Goal: Information Seeking & Learning: Find specific page/section

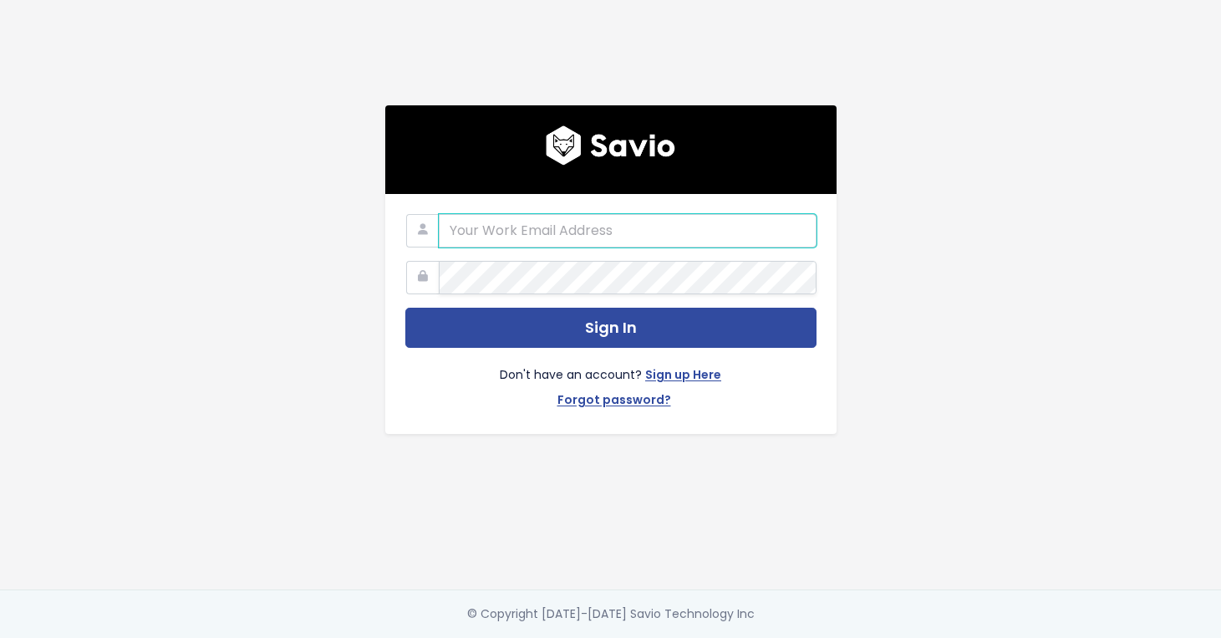
type input "martin@bunny.net"
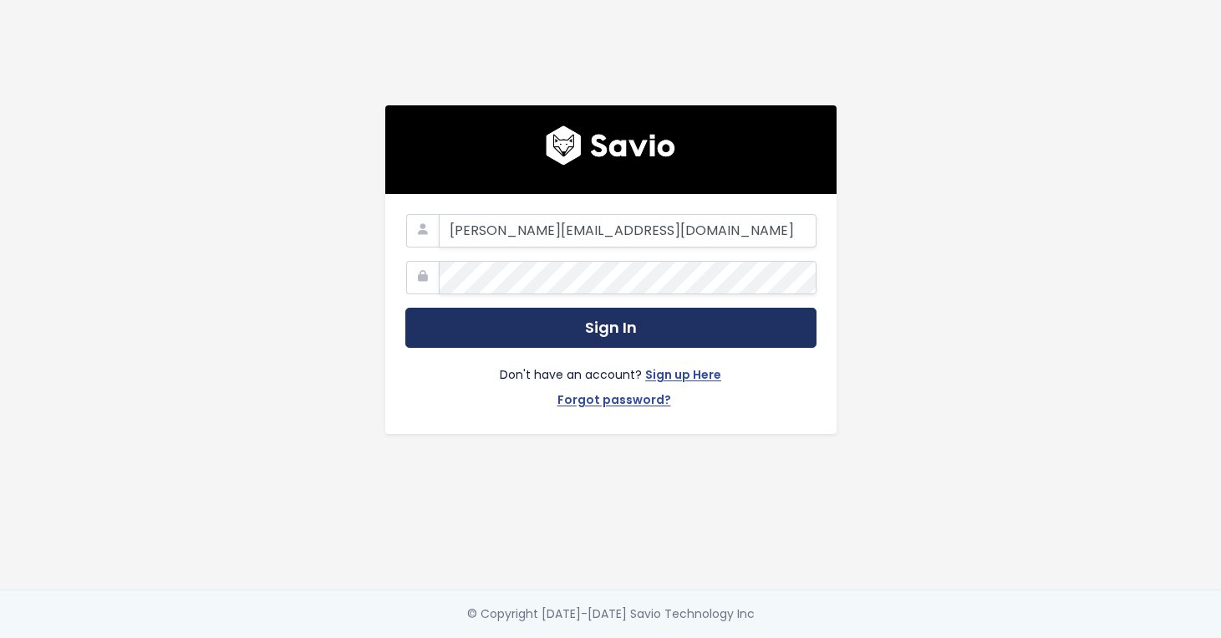
click at [620, 327] on button "Sign In" at bounding box center [610, 328] width 411 height 41
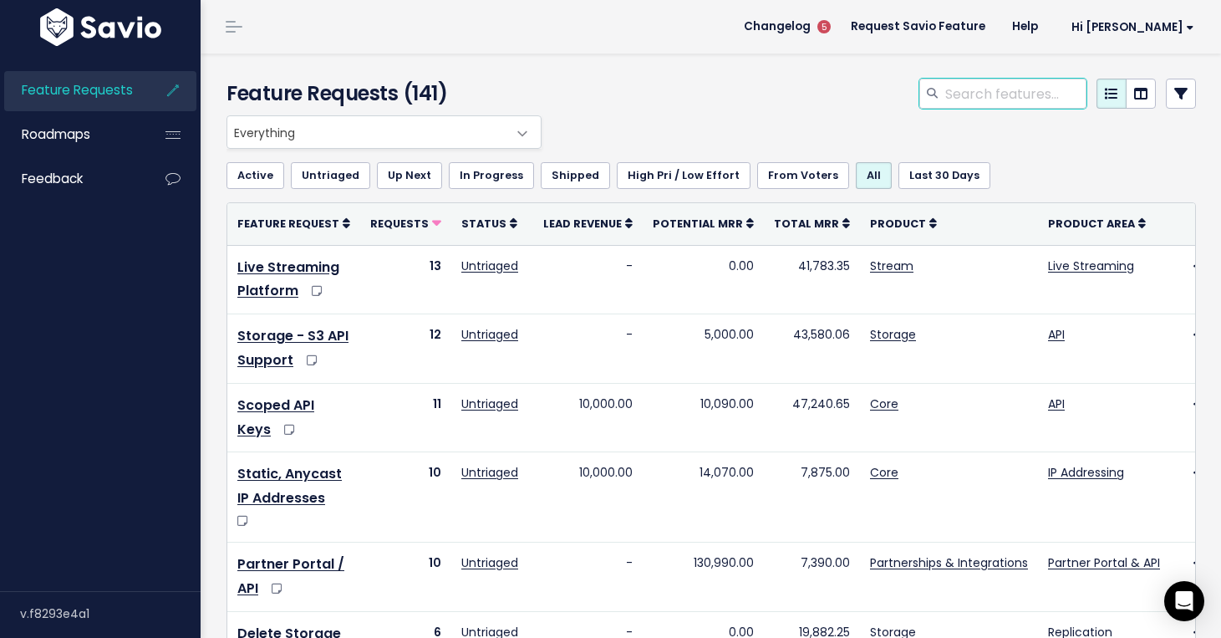
click at [1029, 96] on input "search" at bounding box center [1015, 94] width 143 height 30
type input "easybroadcast"
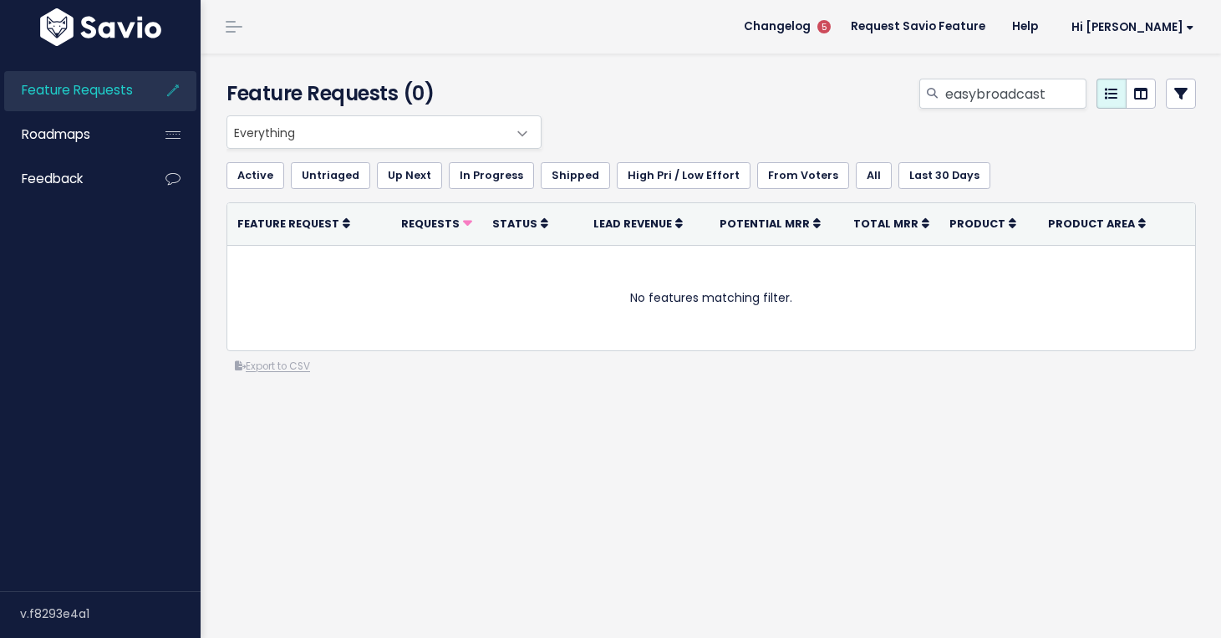
click at [331, 124] on span "Everything" at bounding box center [367, 132] width 280 height 32
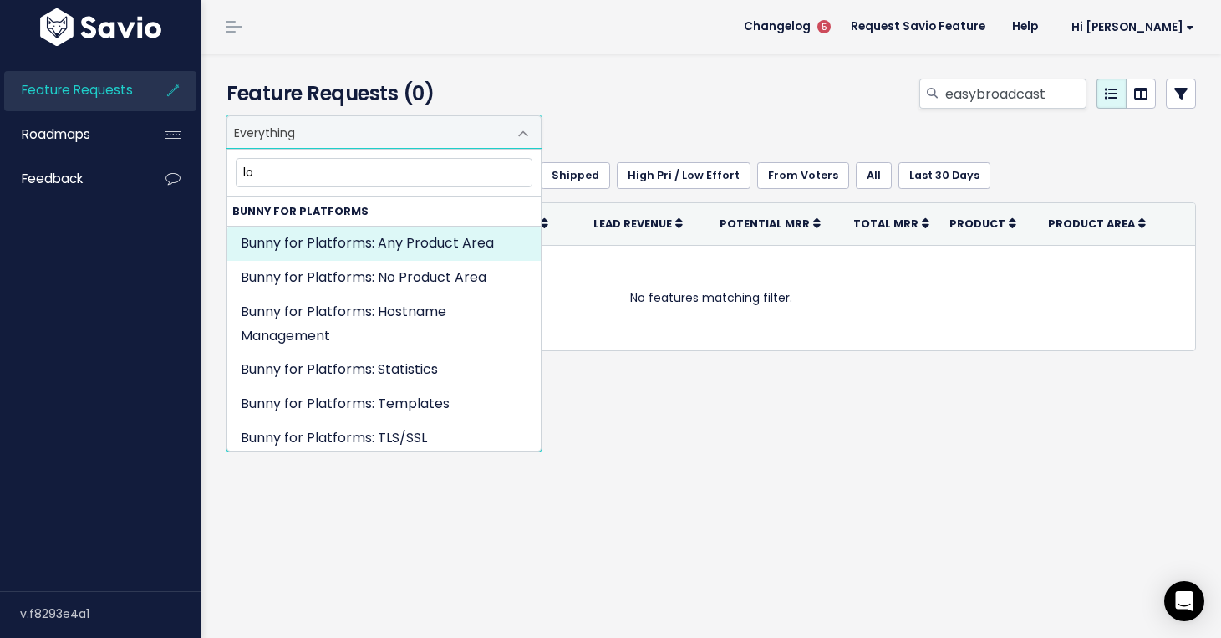
type input "log"
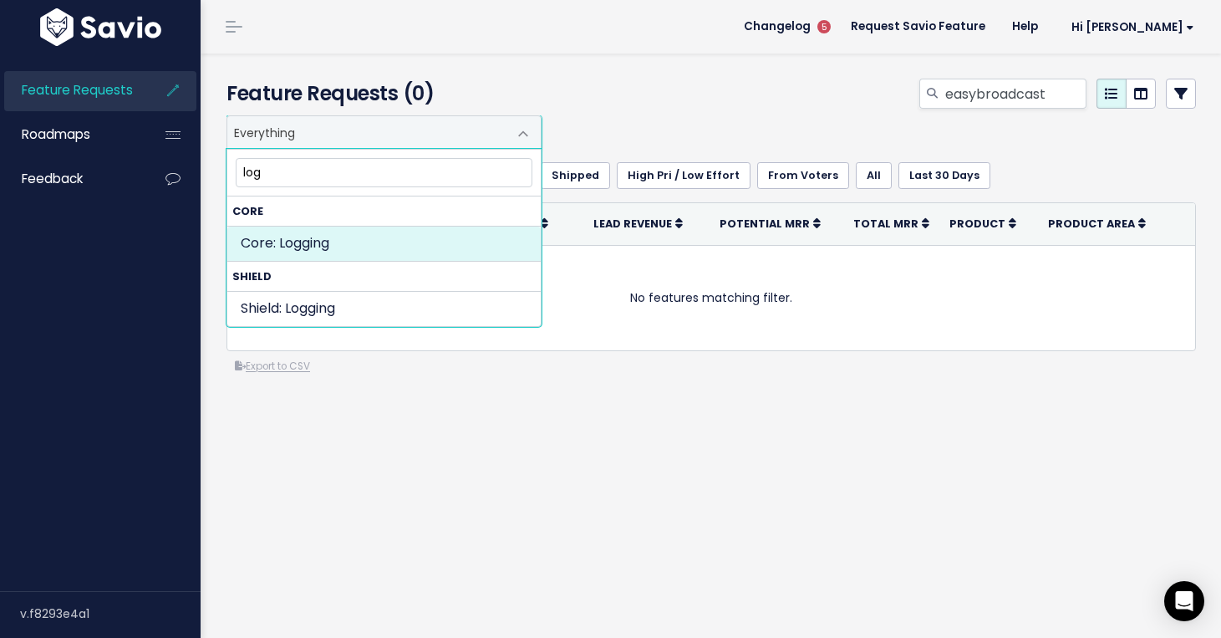
select select "MAIN:LOGGING"
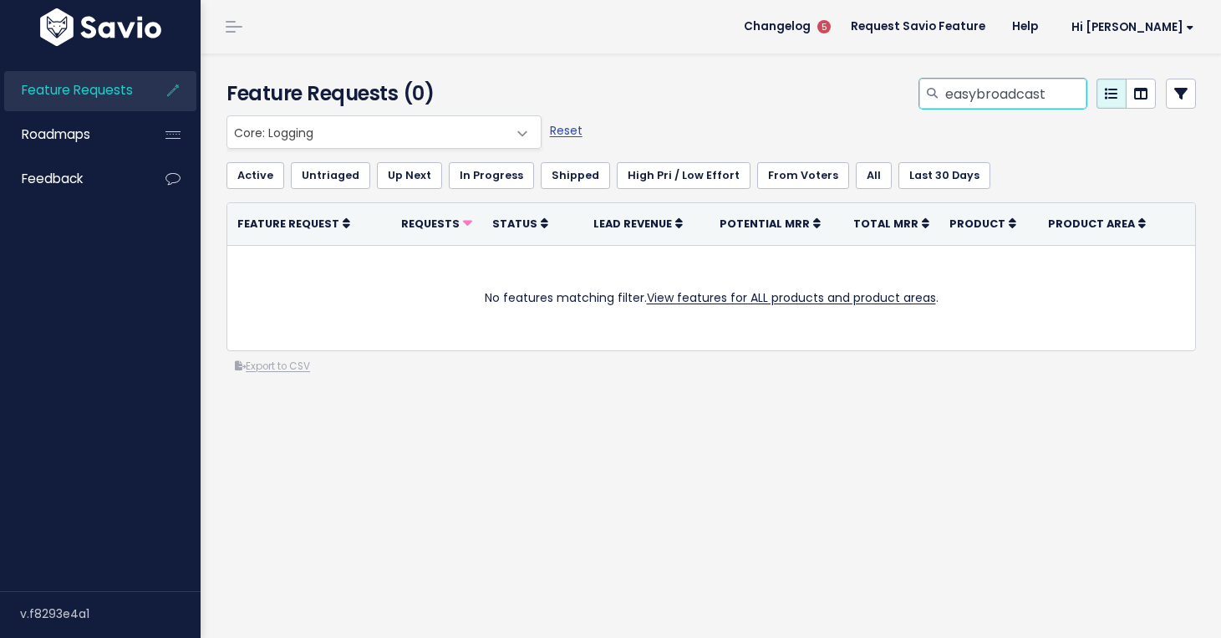
drag, startPoint x: 1055, startPoint y: 94, endPoint x: 878, endPoint y: 87, distance: 177.4
click at [872, 94] on div "easybroadcast" at bounding box center [878, 97] width 664 height 37
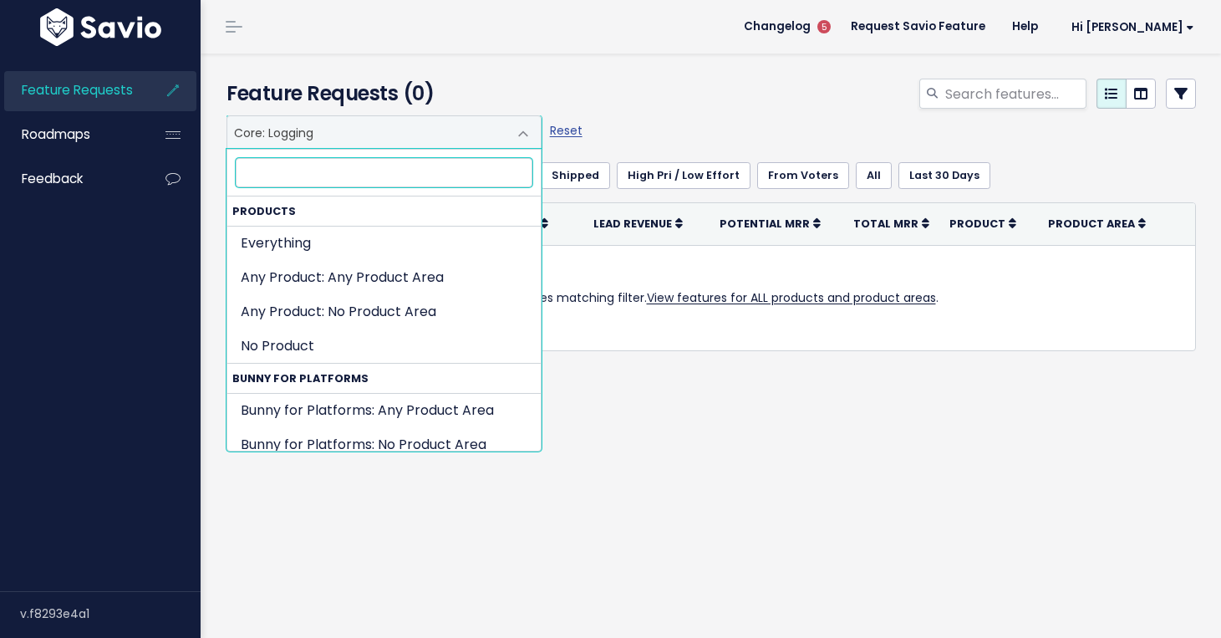
click at [476, 132] on span "Core: Logging" at bounding box center [367, 132] width 280 height 32
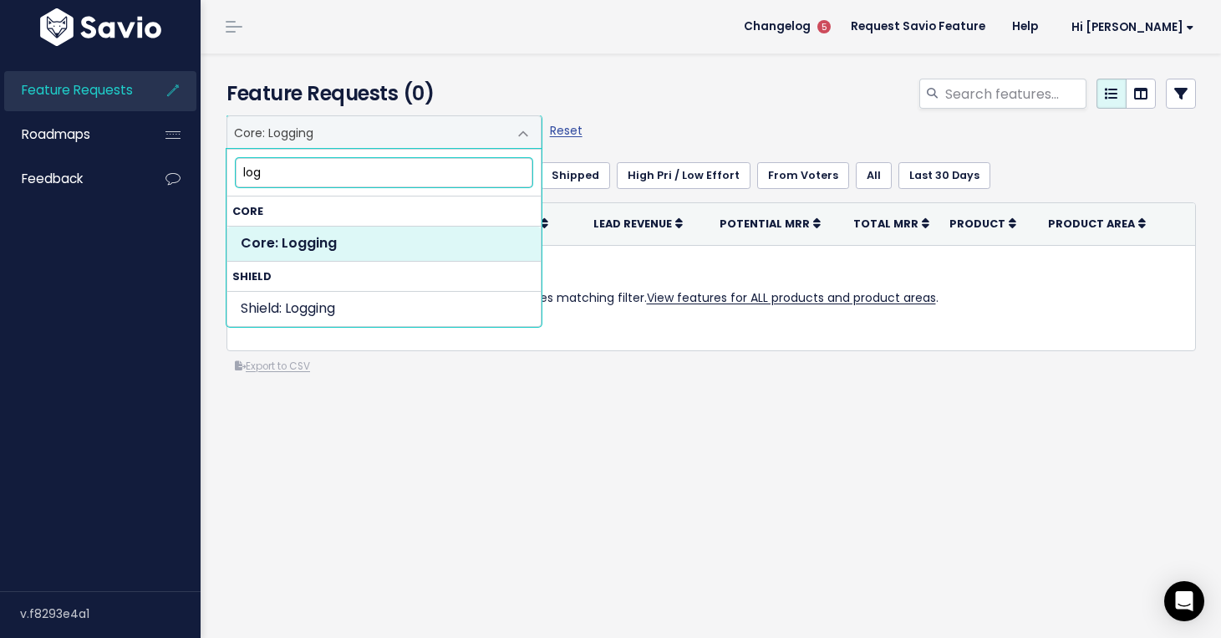
type input "logs"
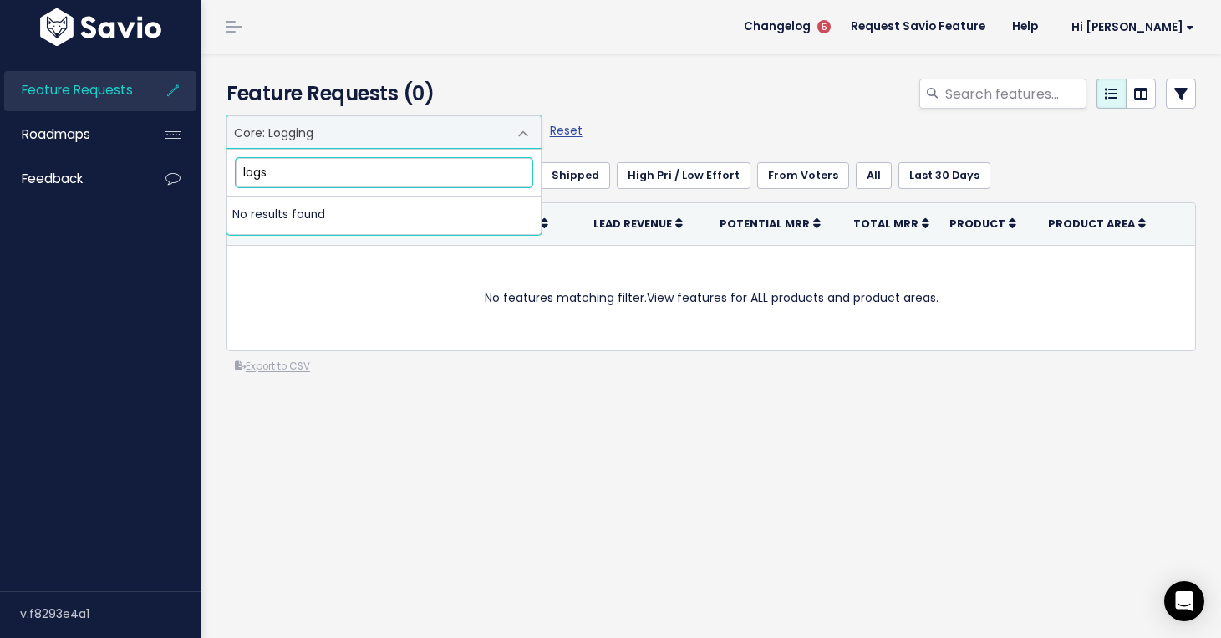
click at [348, 178] on input "logs" at bounding box center [384, 172] width 297 height 29
click at [159, 271] on div "Feature Requests Roadmaps Feedback" at bounding box center [100, 320] width 201 height 541
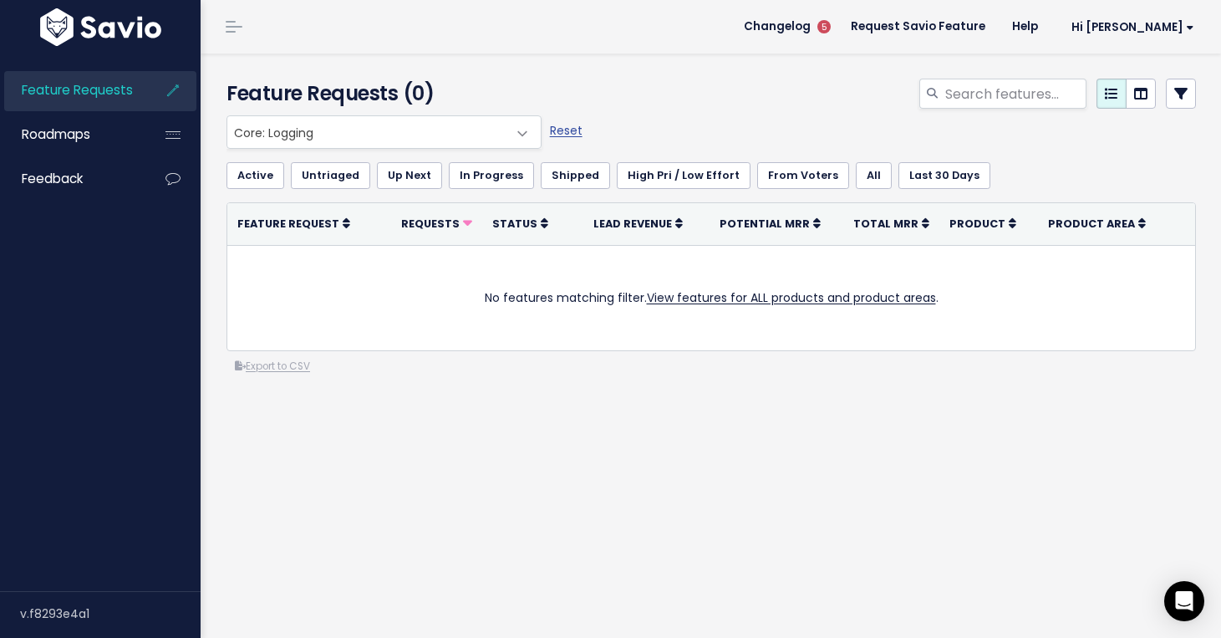
click at [98, 99] on link "Feature Requests" at bounding box center [71, 90] width 135 height 38
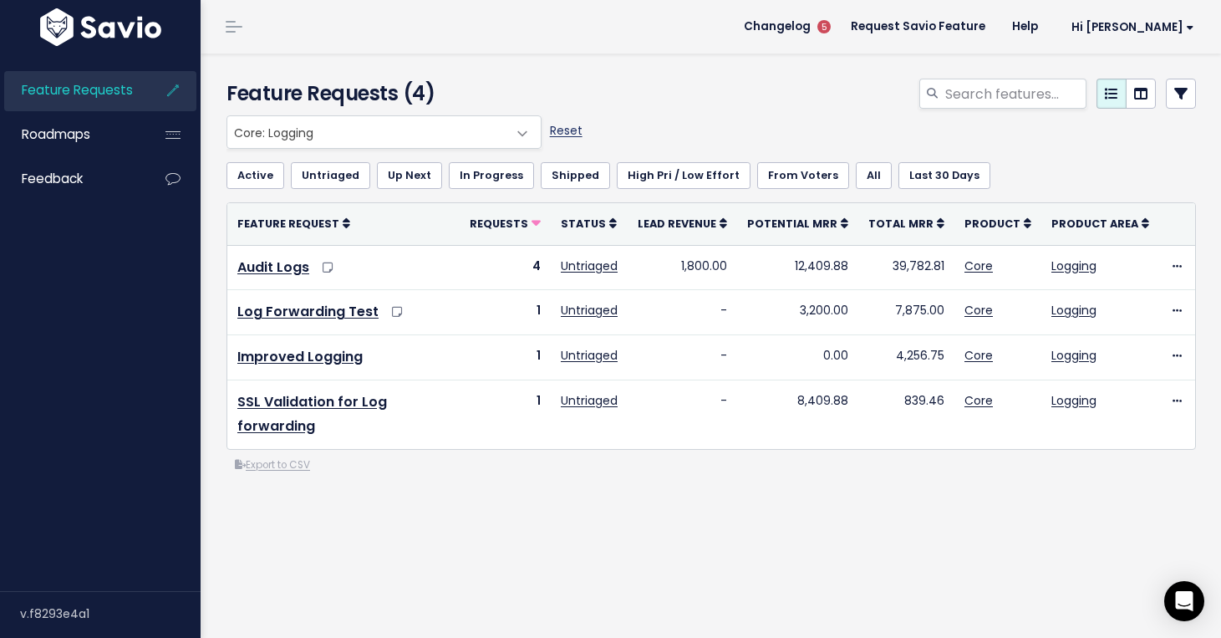
click at [581, 131] on link "Reset" at bounding box center [566, 130] width 33 height 17
select select ":"
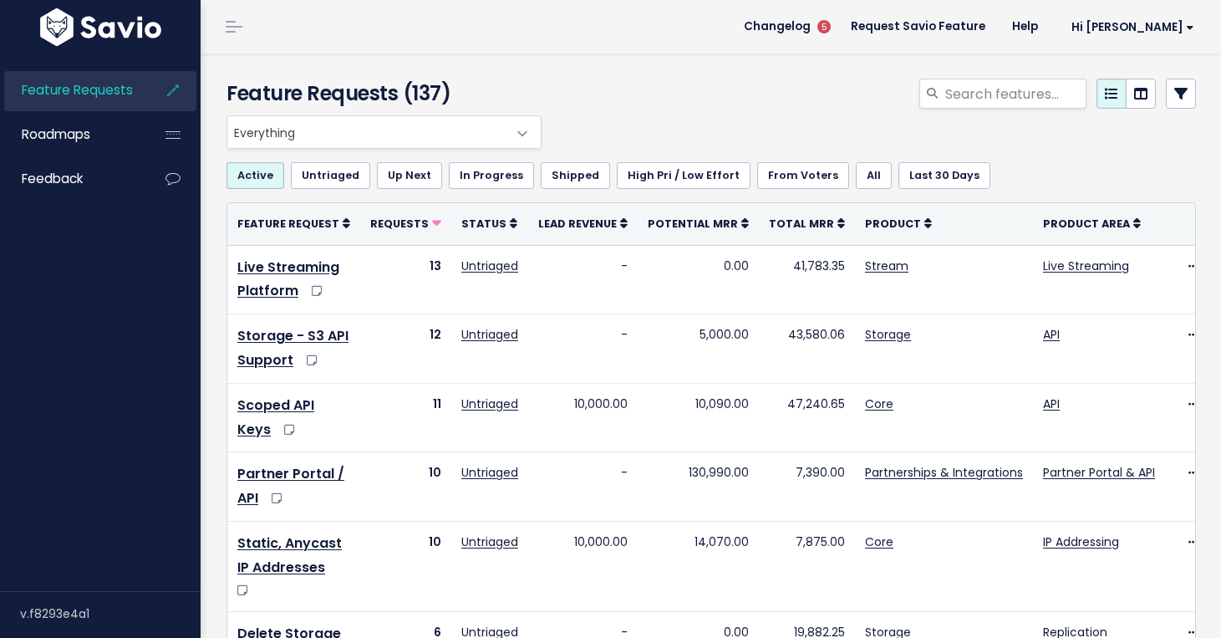
click at [461, 122] on span "Everything" at bounding box center [367, 132] width 280 height 32
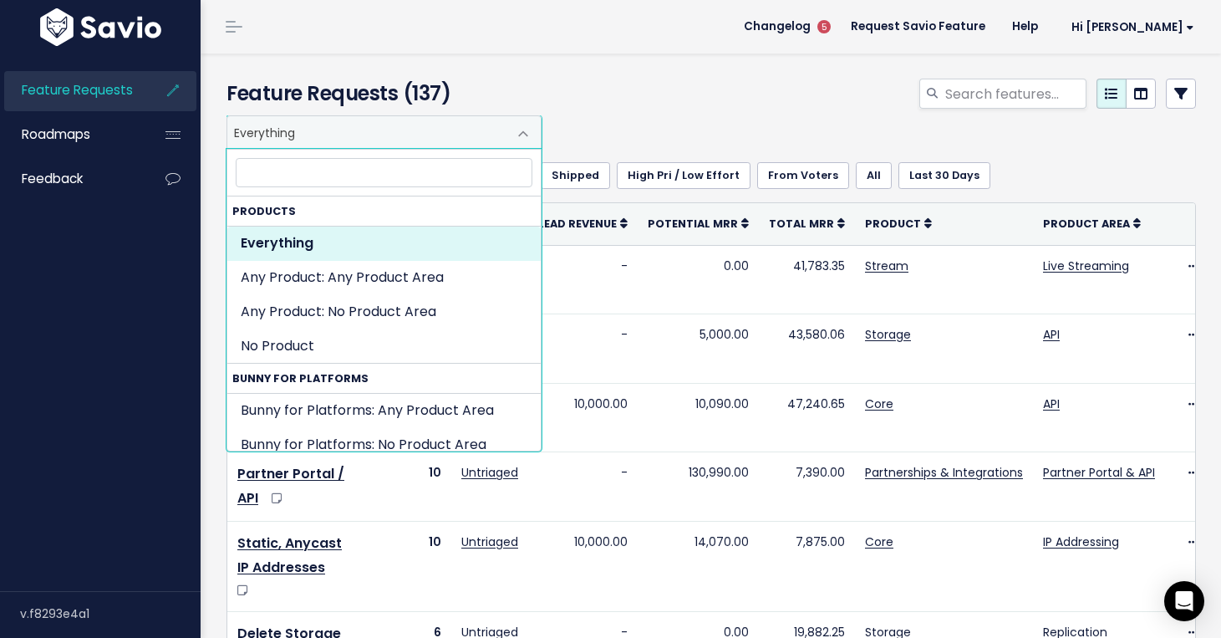
click at [416, 170] on input "search" at bounding box center [384, 172] width 297 height 29
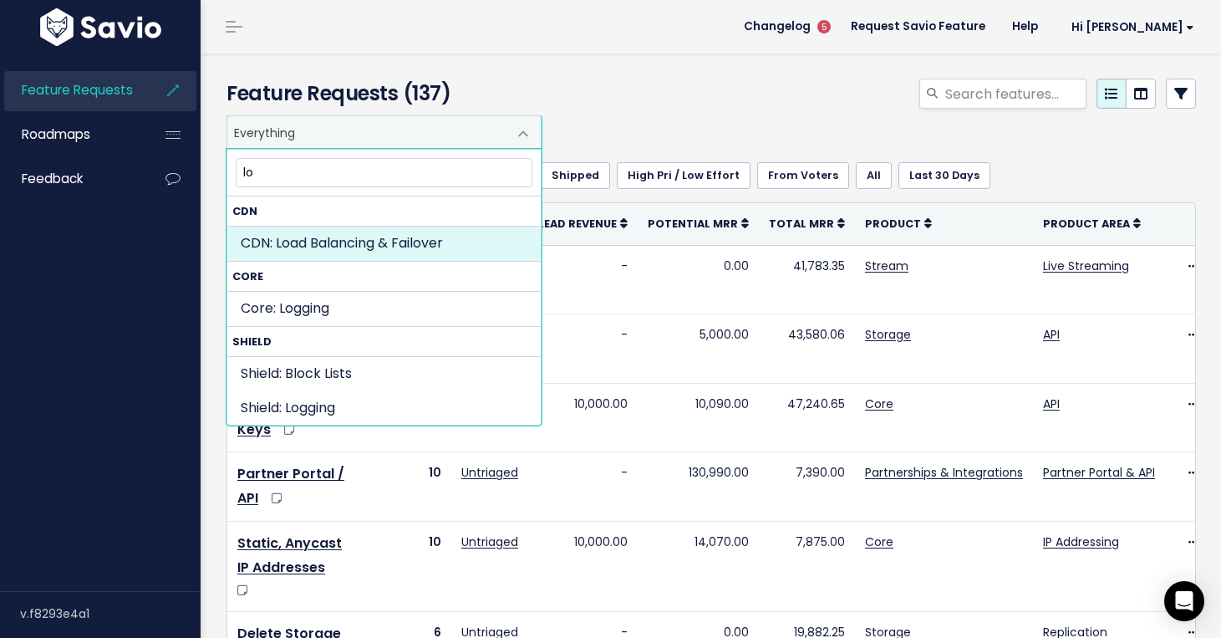
type input "l"
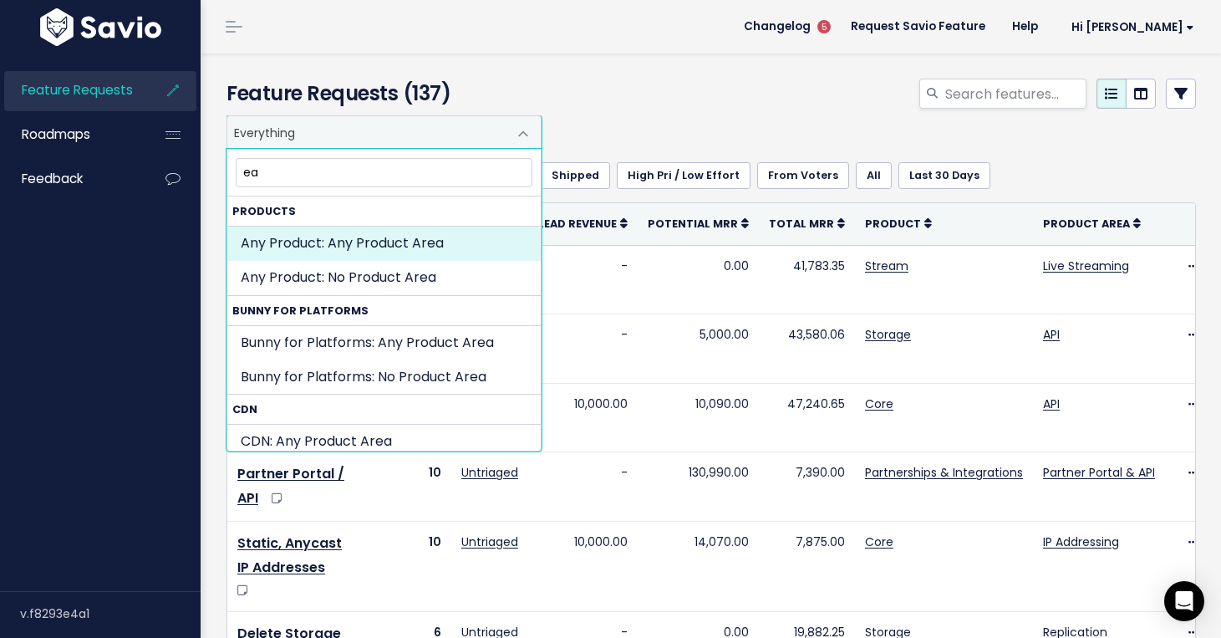
type input "e"
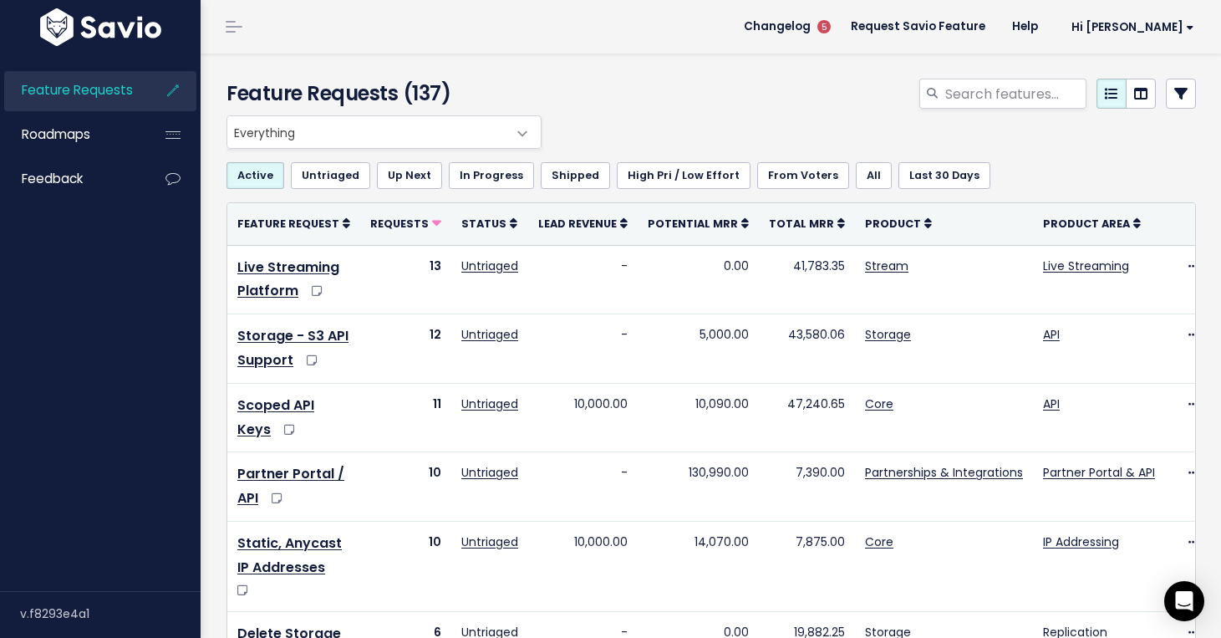
click at [675, 120] on div "Everything Any Product: Any Product Area Any Product: No Product Area No Produc…" at bounding box center [707, 131] width 970 height 33
click at [344, 135] on span "Everything" at bounding box center [367, 132] width 280 height 32
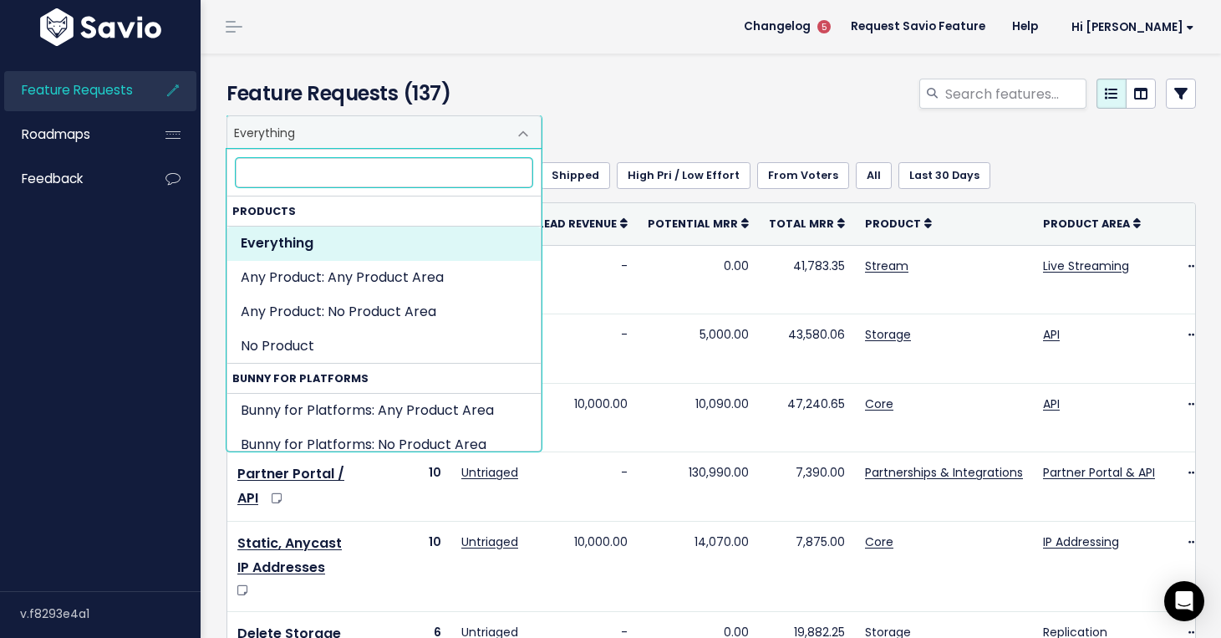
paste input "bandwidth consumption by stream"
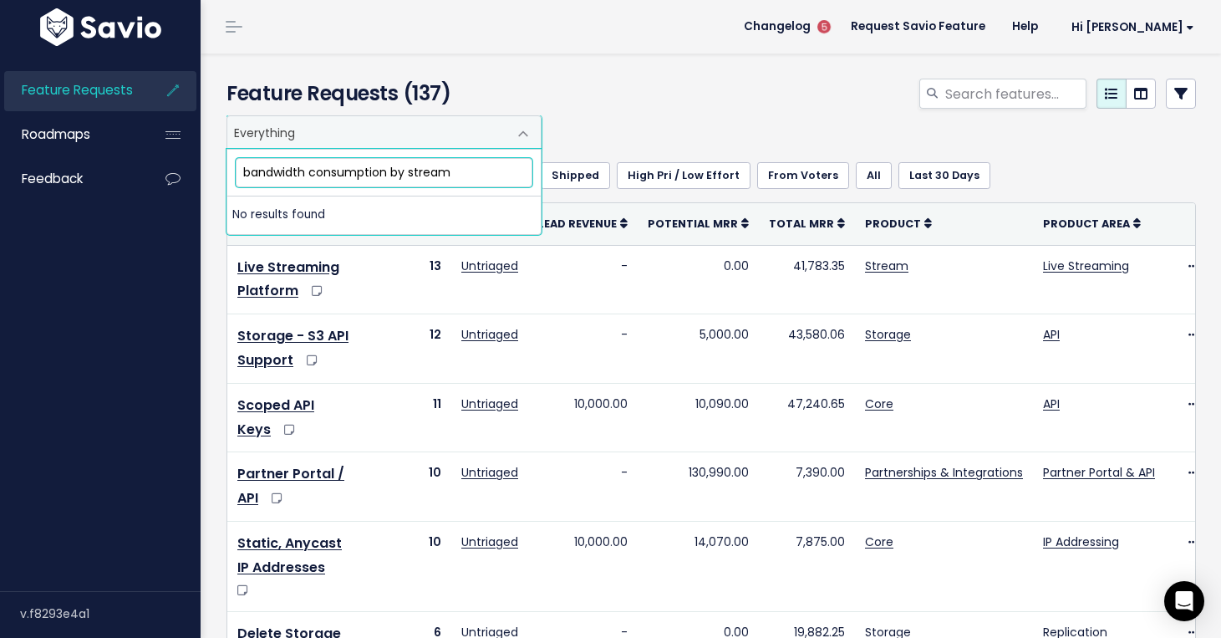
drag, startPoint x: 463, startPoint y: 171, endPoint x: 387, endPoint y: 172, distance: 76.1
click at [387, 172] on input "bandwidth consumption by stream" at bounding box center [384, 172] width 297 height 29
type input "bandwidth consumption"
drag, startPoint x: 410, startPoint y: 176, endPoint x: 158, endPoint y: 174, distance: 252.5
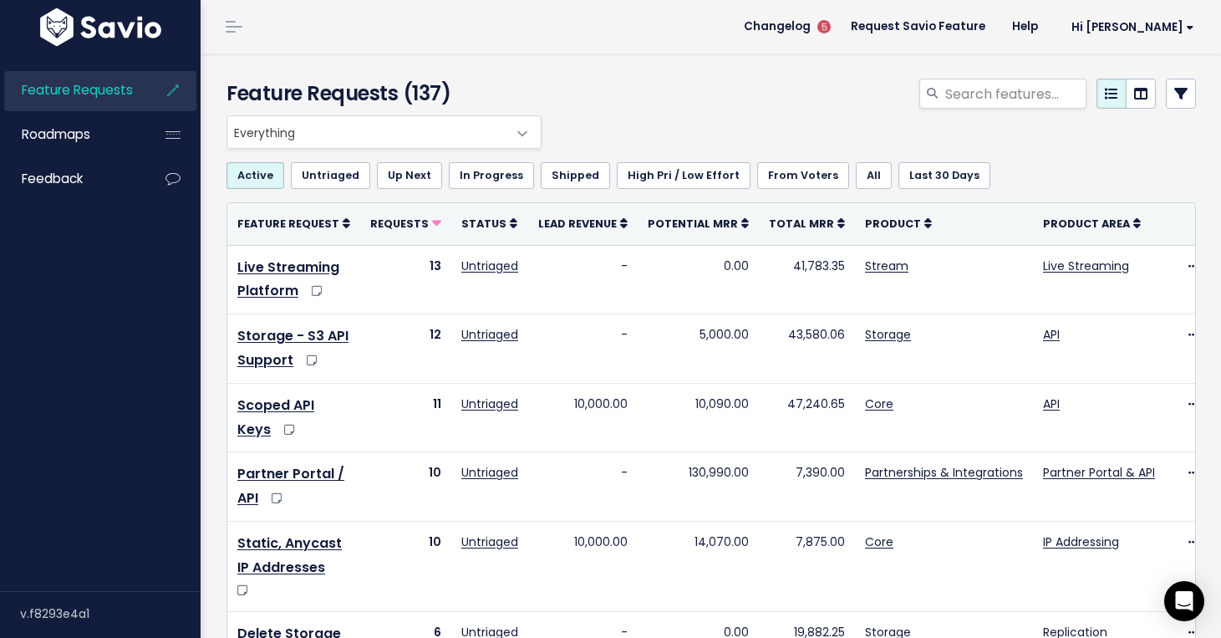
click at [666, 111] on div at bounding box center [878, 97] width 664 height 37
click at [856, 176] on link "All" at bounding box center [874, 175] width 36 height 27
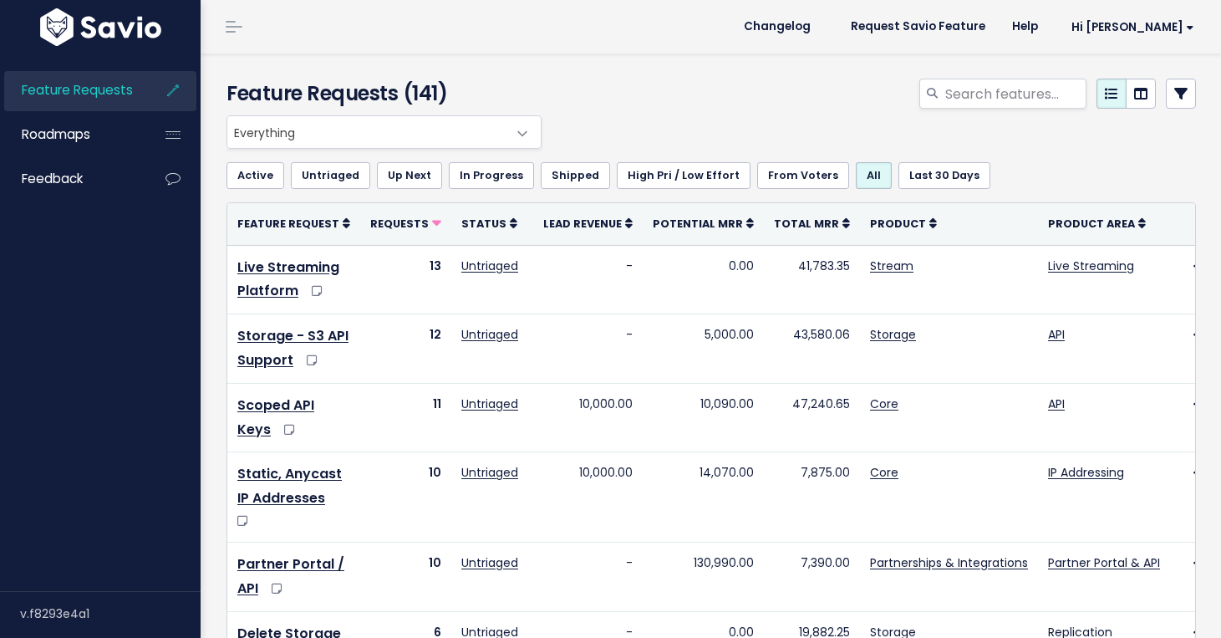
click at [446, 130] on span "Everything" at bounding box center [367, 132] width 280 height 32
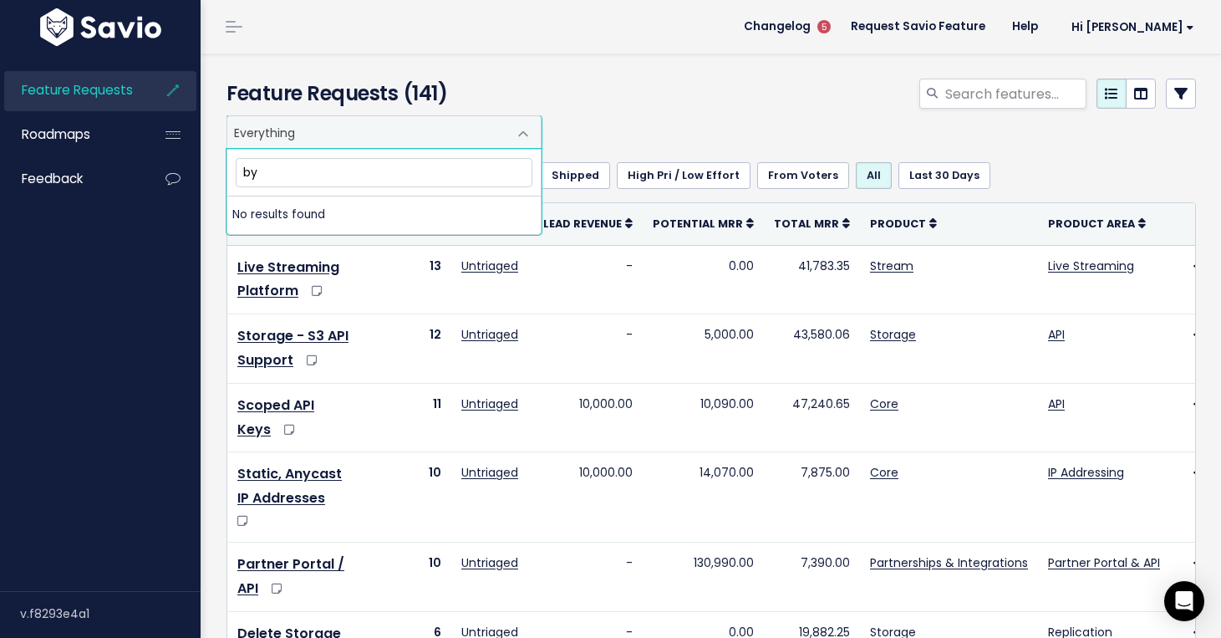
type input "b"
type input "bandwidth"
click at [759, 92] on div at bounding box center [878, 97] width 664 height 37
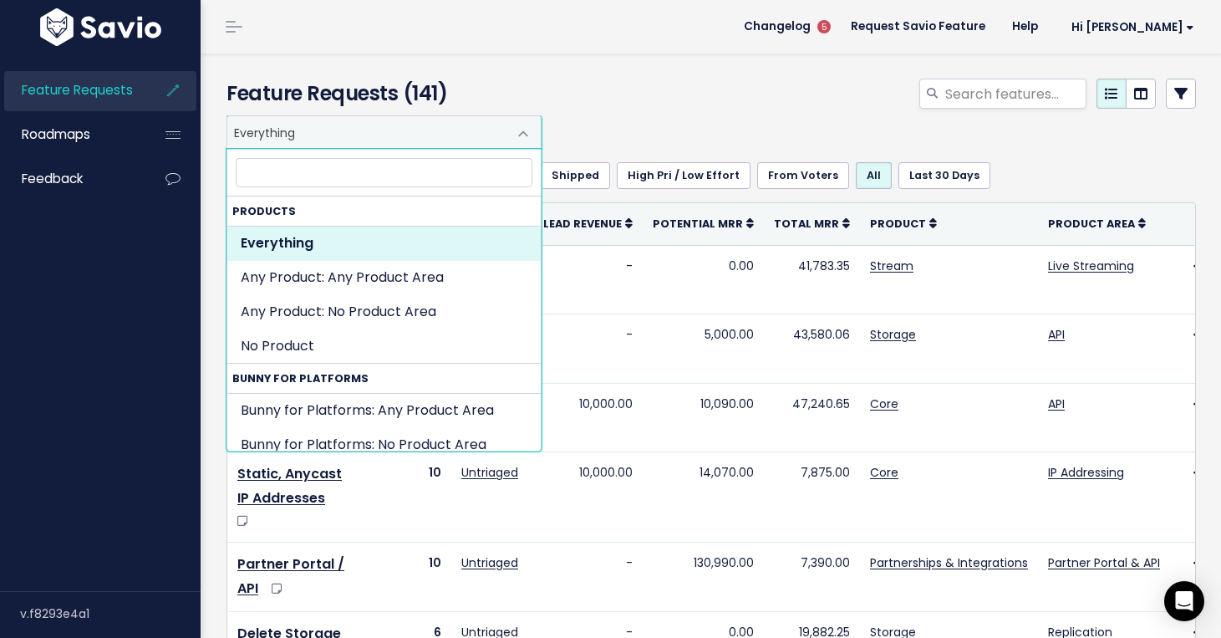
click at [380, 129] on span "Everything" at bounding box center [367, 132] width 280 height 32
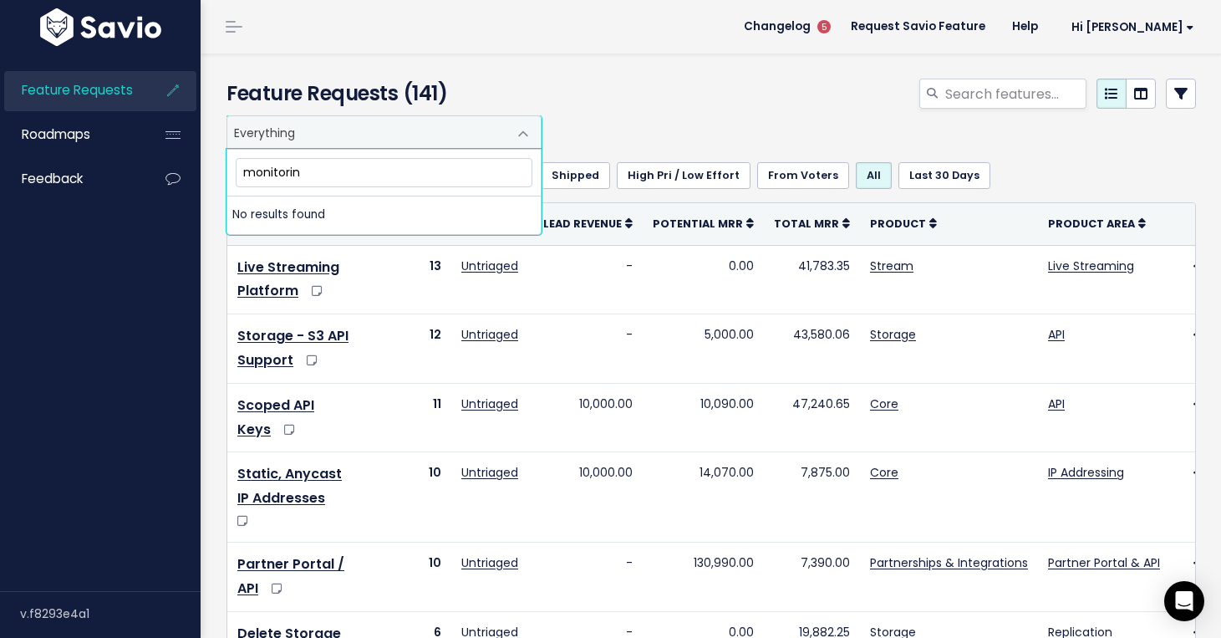
type input "monitoring"
click at [677, 99] on div at bounding box center [878, 97] width 664 height 37
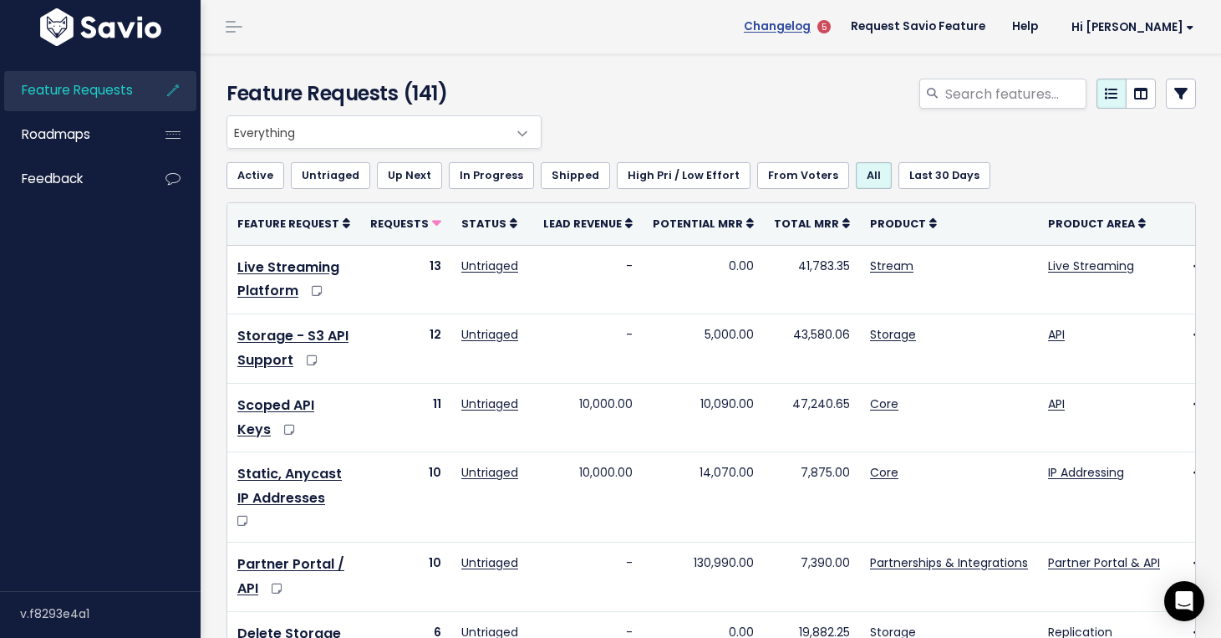
click at [811, 27] on span "Changelog" at bounding box center [777, 27] width 67 height 12
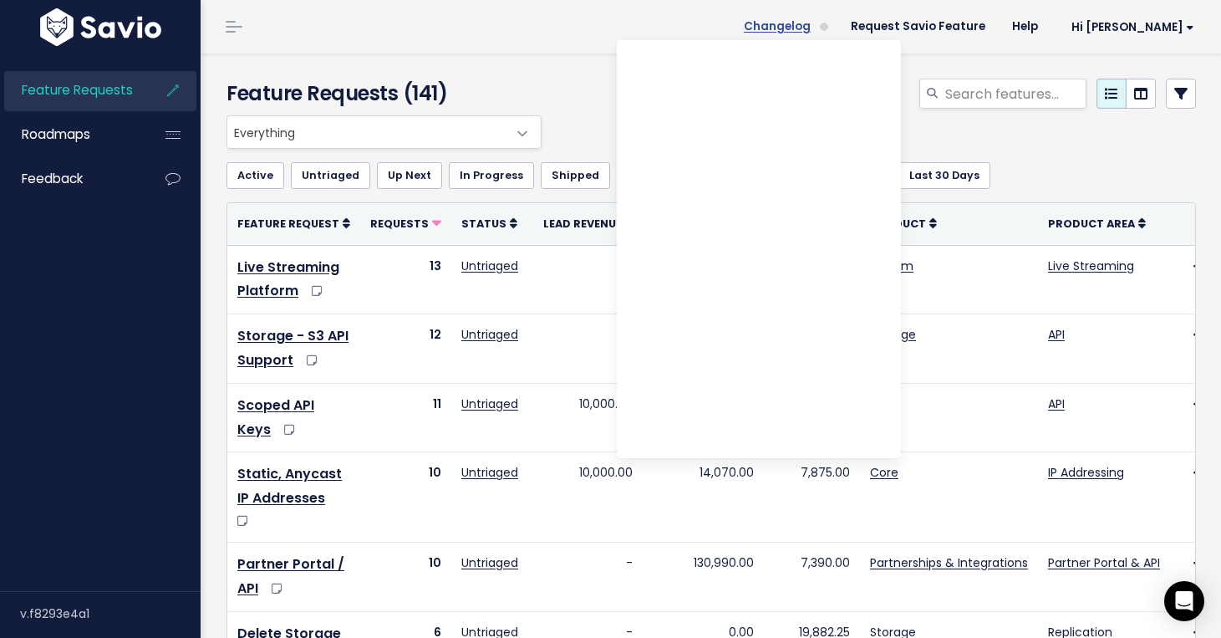
click at [811, 31] on span "Changelog" at bounding box center [777, 27] width 67 height 12
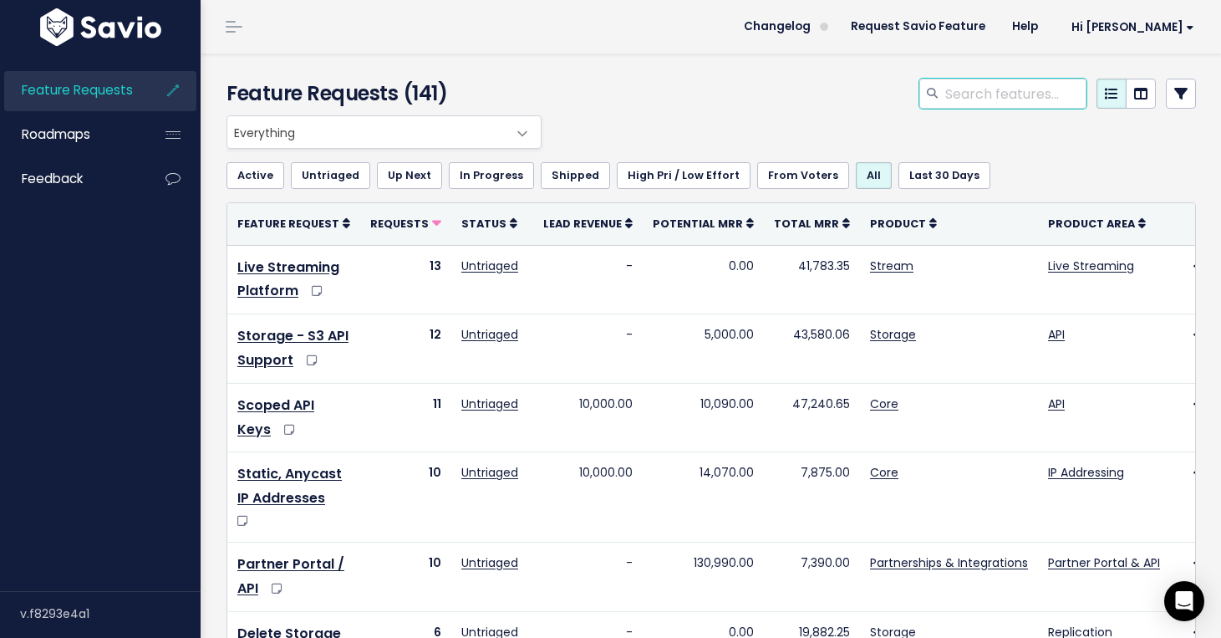
click at [1027, 95] on input "search" at bounding box center [1015, 94] width 143 height 30
click at [1166, 33] on span "Hi [PERSON_NAME]" at bounding box center [1133, 27] width 123 height 13
click at [802, 78] on div "Feature Requests (141)" at bounding box center [709, 85] width 1016 height 62
click at [1035, 94] on input "search" at bounding box center [1015, 94] width 143 height 30
type input "easybroadcast"
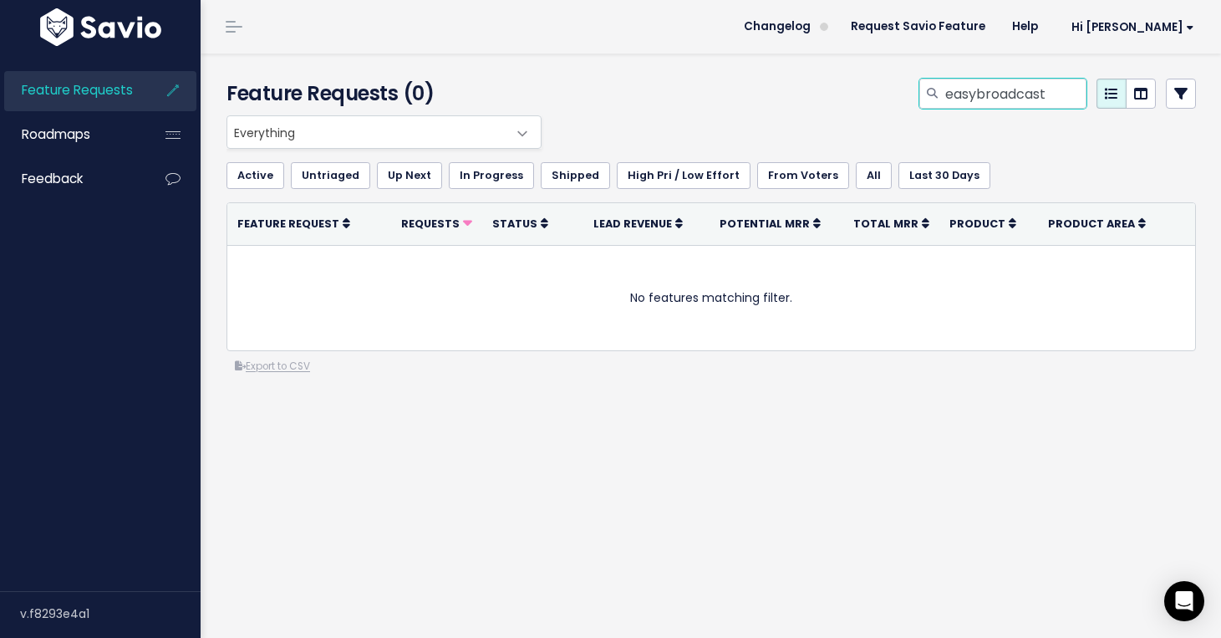
drag, startPoint x: 1062, startPoint y: 91, endPoint x: 879, endPoint y: 79, distance: 183.5
click at [879, 79] on div "easybroadcast" at bounding box center [878, 97] width 664 height 37
click at [643, 90] on div at bounding box center [878, 97] width 664 height 37
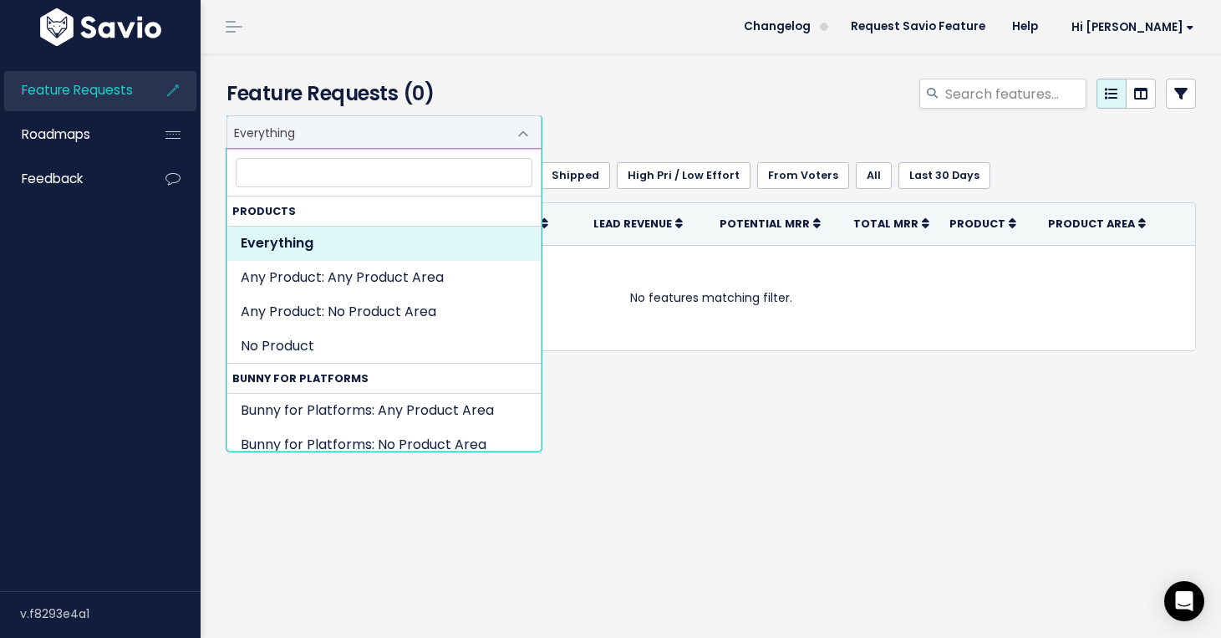
click at [410, 118] on span "Everything" at bounding box center [367, 132] width 280 height 32
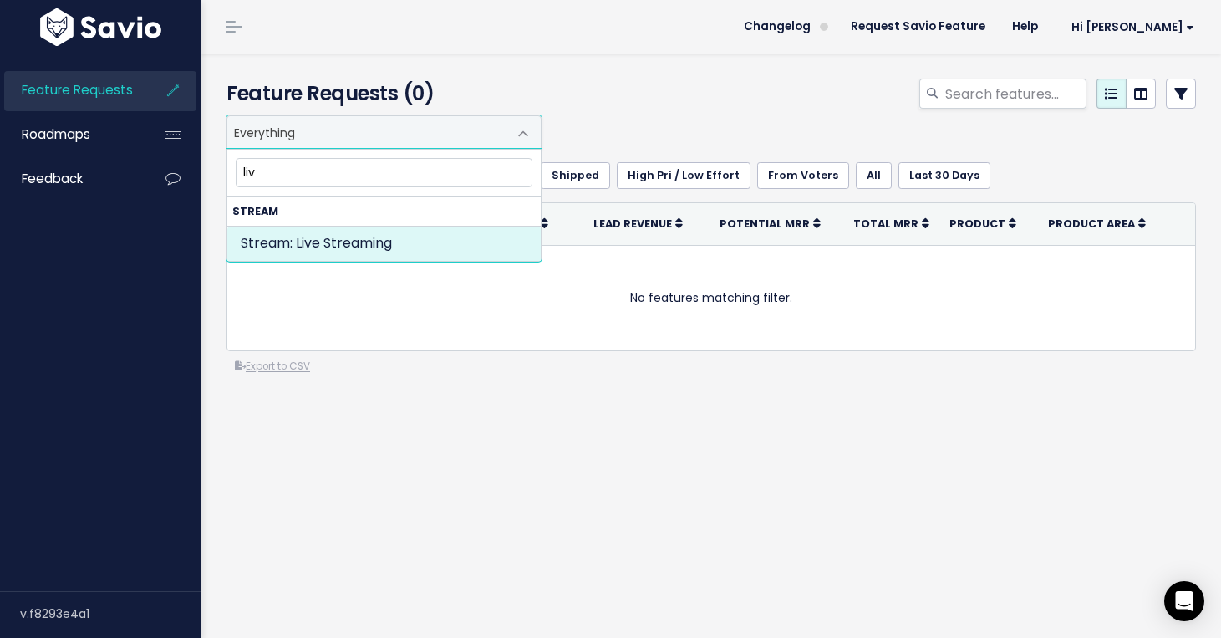
type input "live"
select select "STREAM:LIVE_STREAMING"
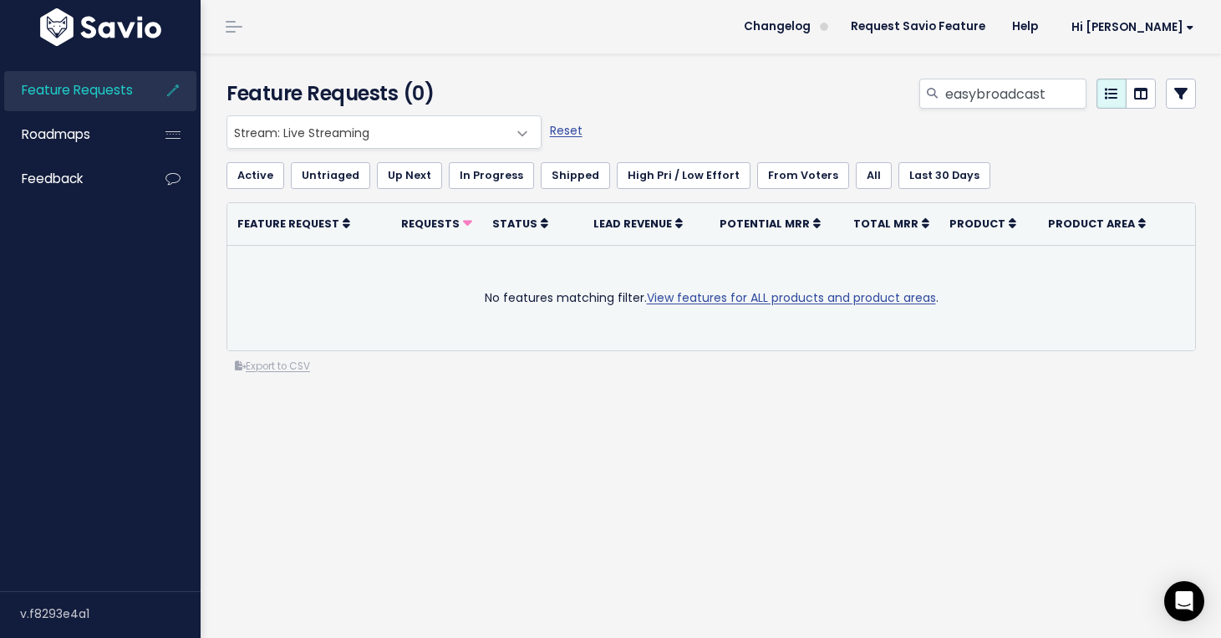
click at [701, 291] on link "View features for ALL products and product areas" at bounding box center [791, 297] width 289 height 17
select select ":"
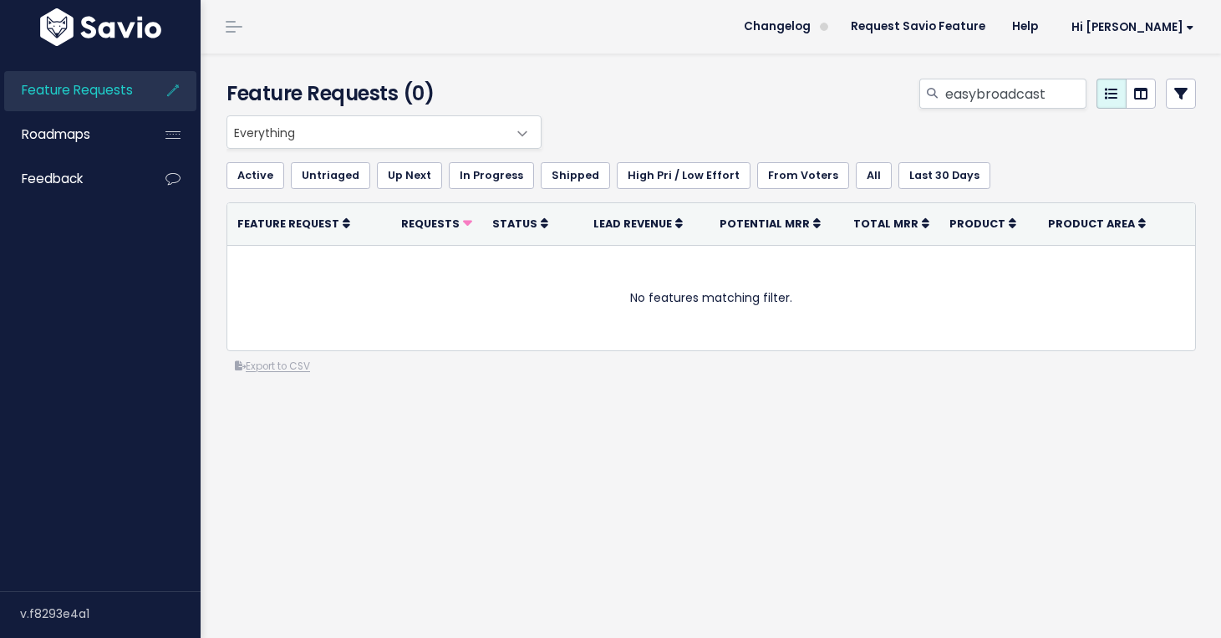
click at [410, 134] on span "Everything" at bounding box center [367, 132] width 280 height 32
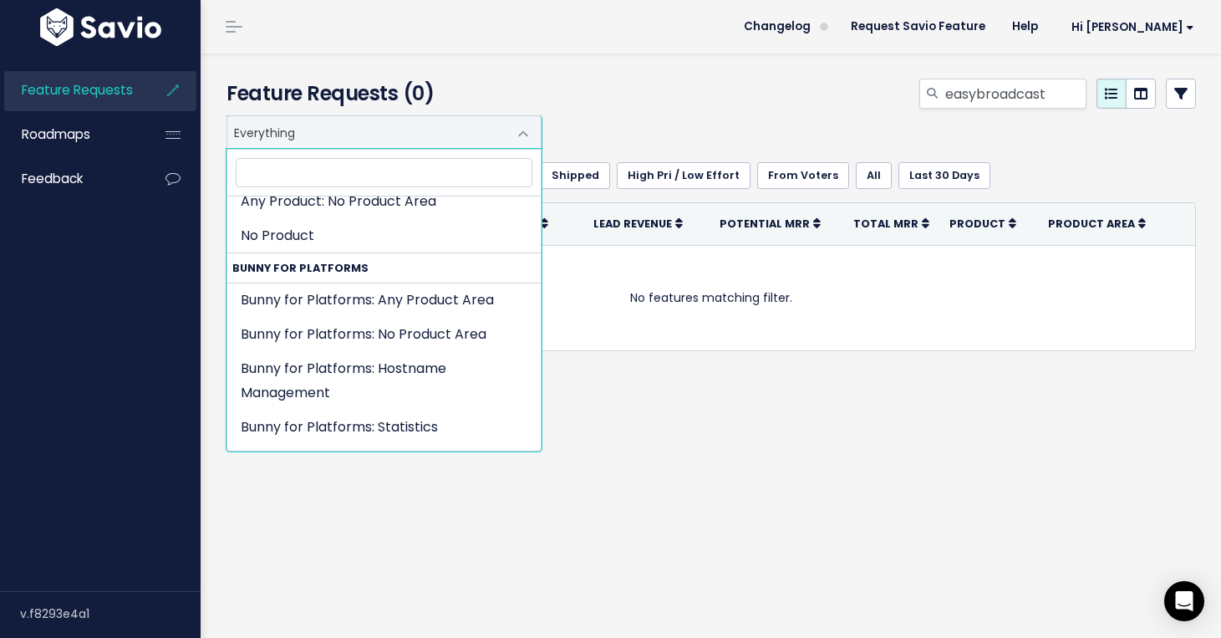
scroll to position [111, 0]
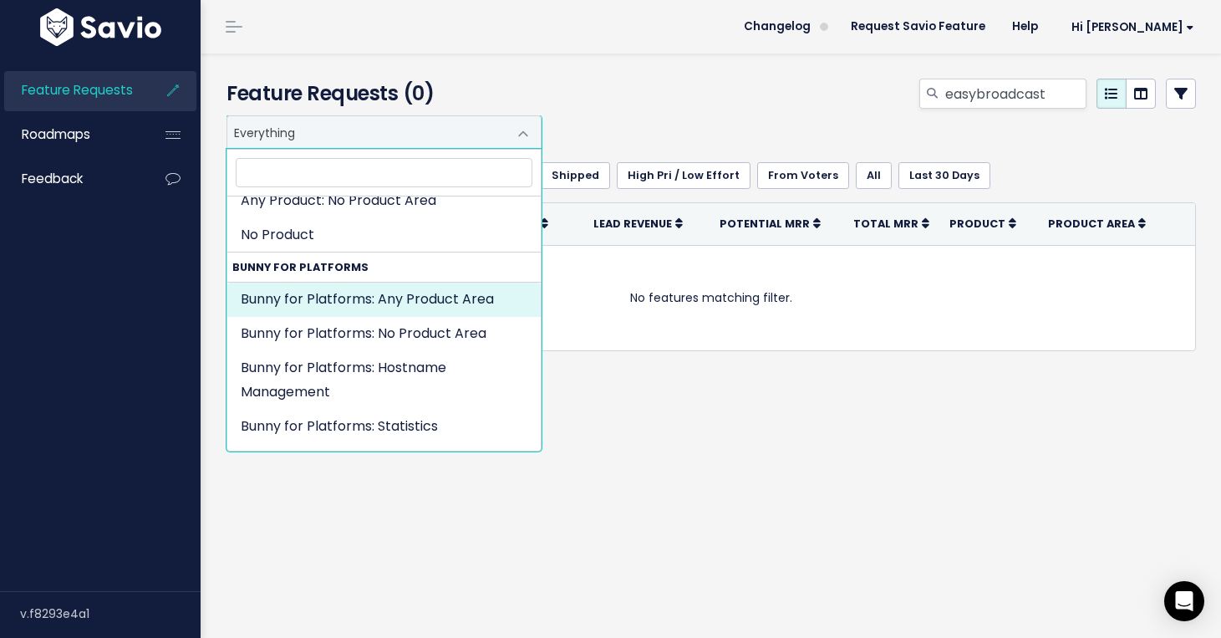
select select "BUNNY_FOR_PLATFORMS:"
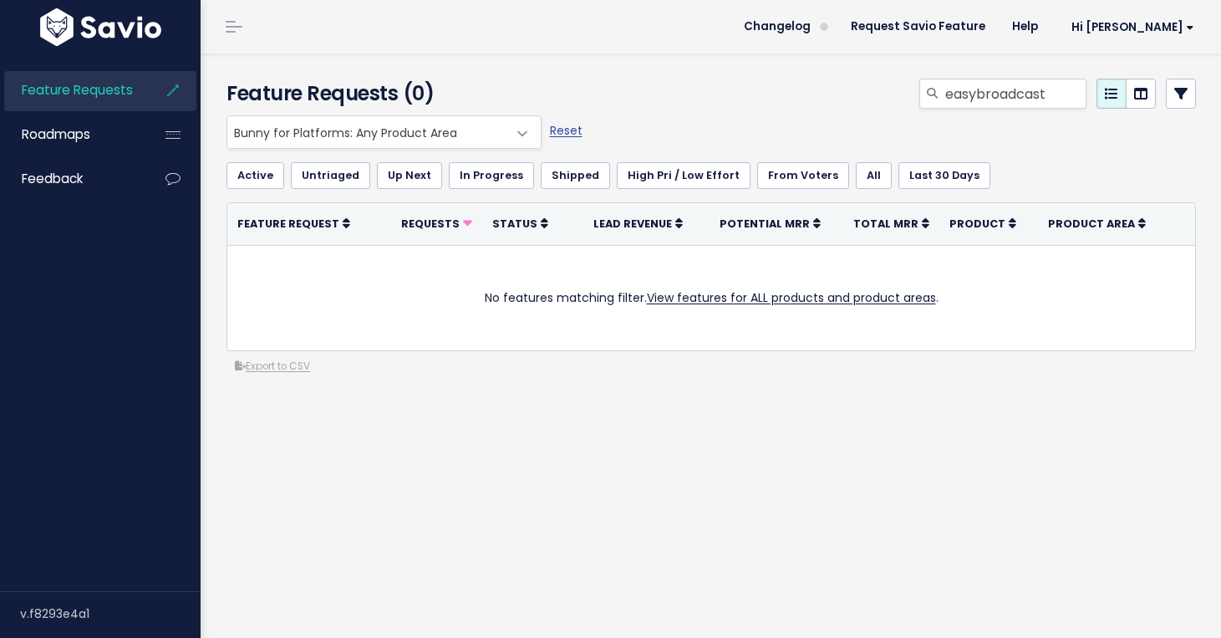
click at [912, 181] on link "Last 30 Days" at bounding box center [945, 175] width 92 height 27
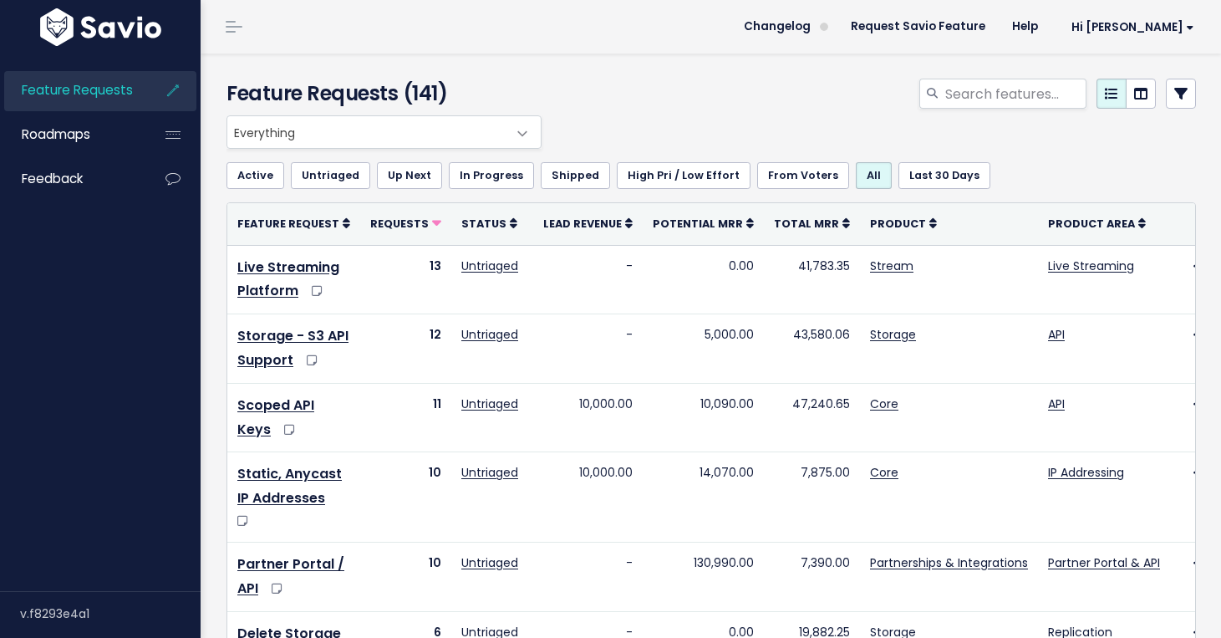
click at [380, 130] on span "Everything" at bounding box center [367, 132] width 280 height 32
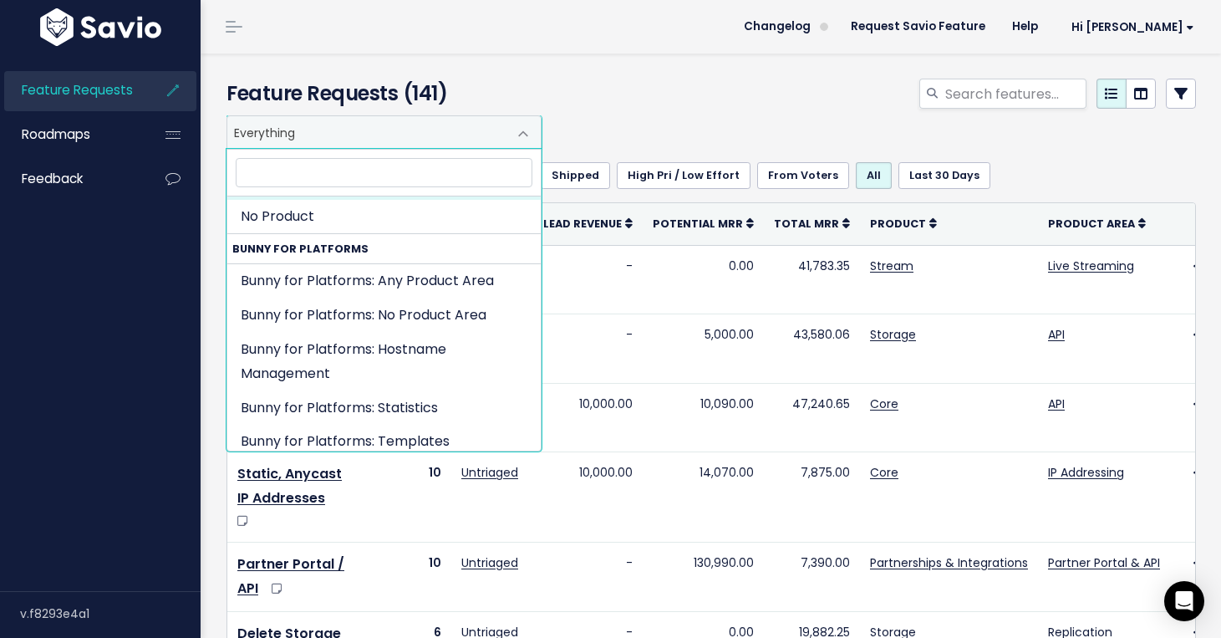
scroll to position [133, 0]
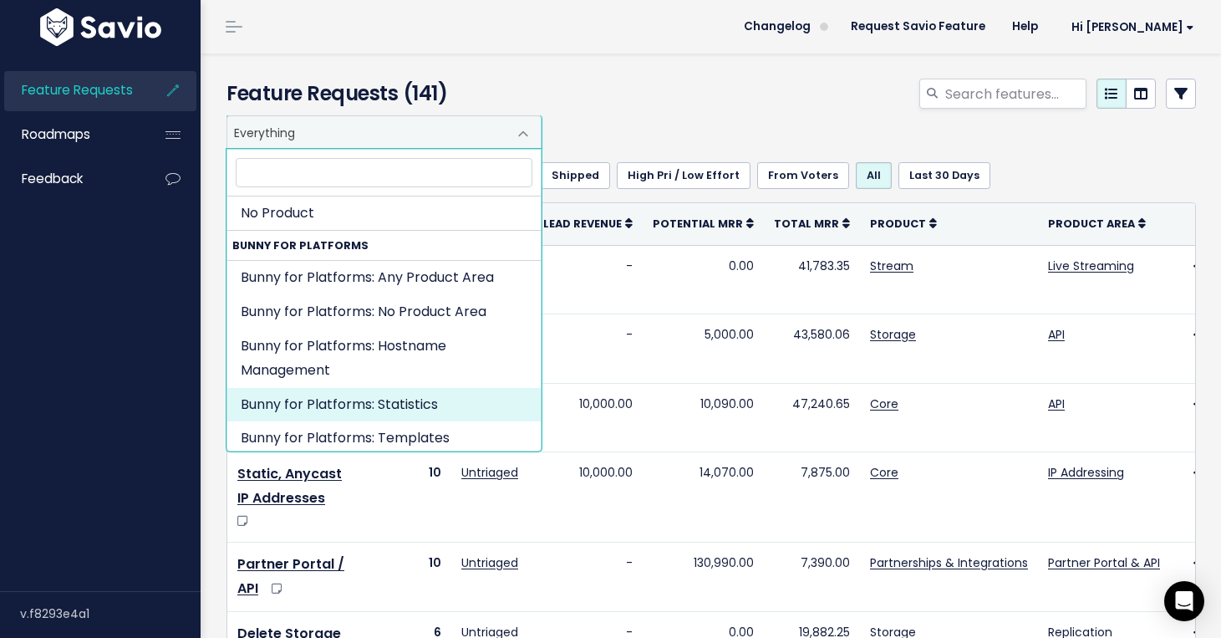
select select "BUNNY_FOR_PLATFORMS:STATISTICS"
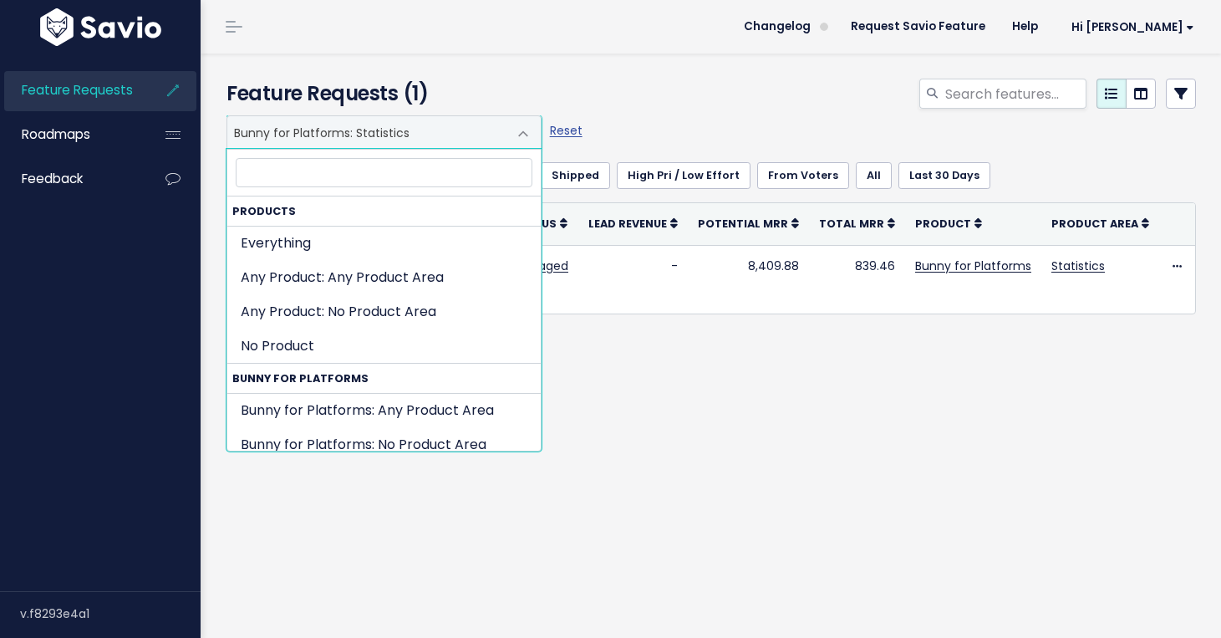
click at [426, 128] on span "Bunny for Platforms: Statistics" at bounding box center [367, 132] width 280 height 32
click at [648, 104] on div at bounding box center [878, 97] width 664 height 37
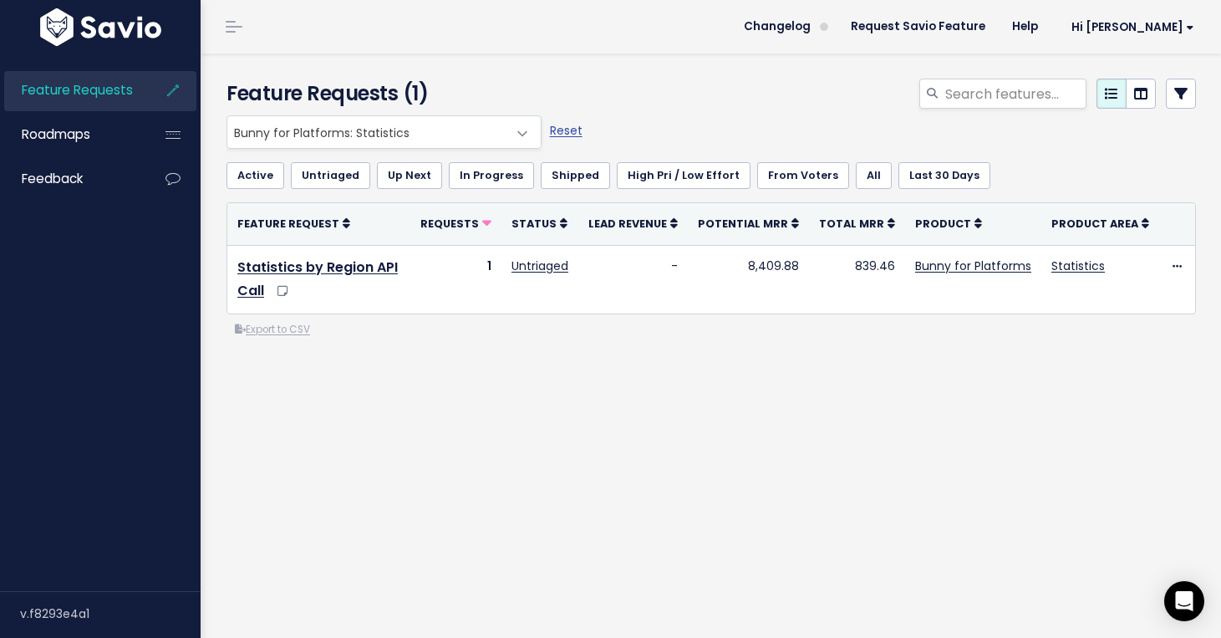
click at [547, 135] on div "Reset" at bounding box center [586, 131] width 81 height 33
click at [568, 135] on link "Reset" at bounding box center [566, 130] width 33 height 17
select select ":"
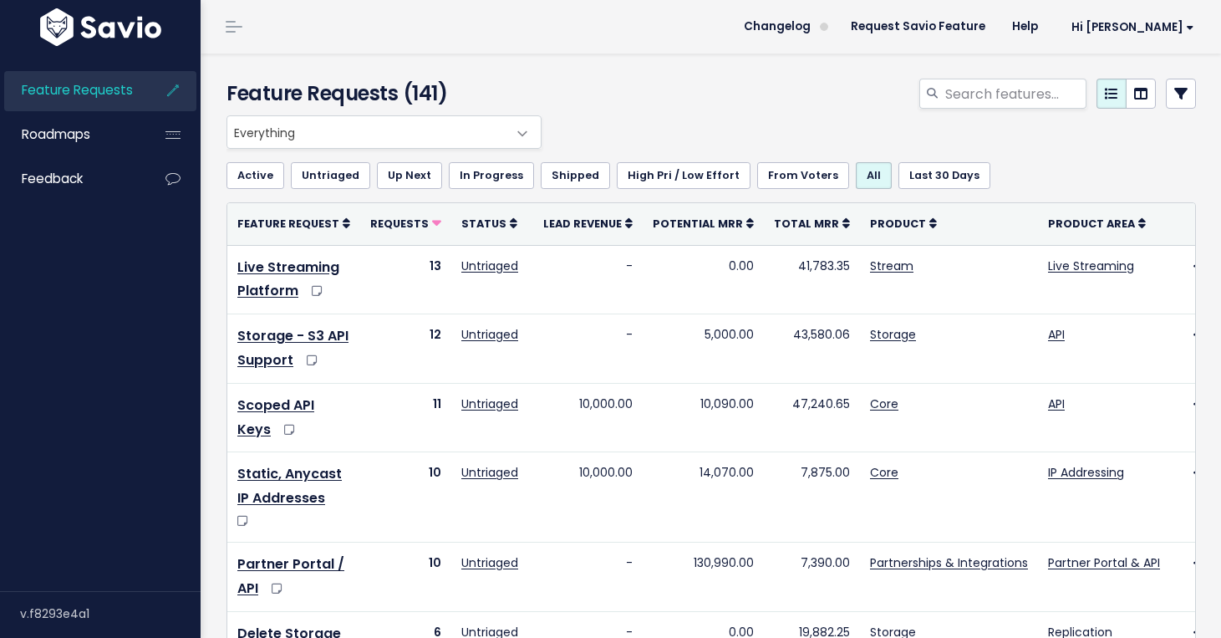
click at [369, 135] on span "Everything" at bounding box center [367, 132] width 280 height 32
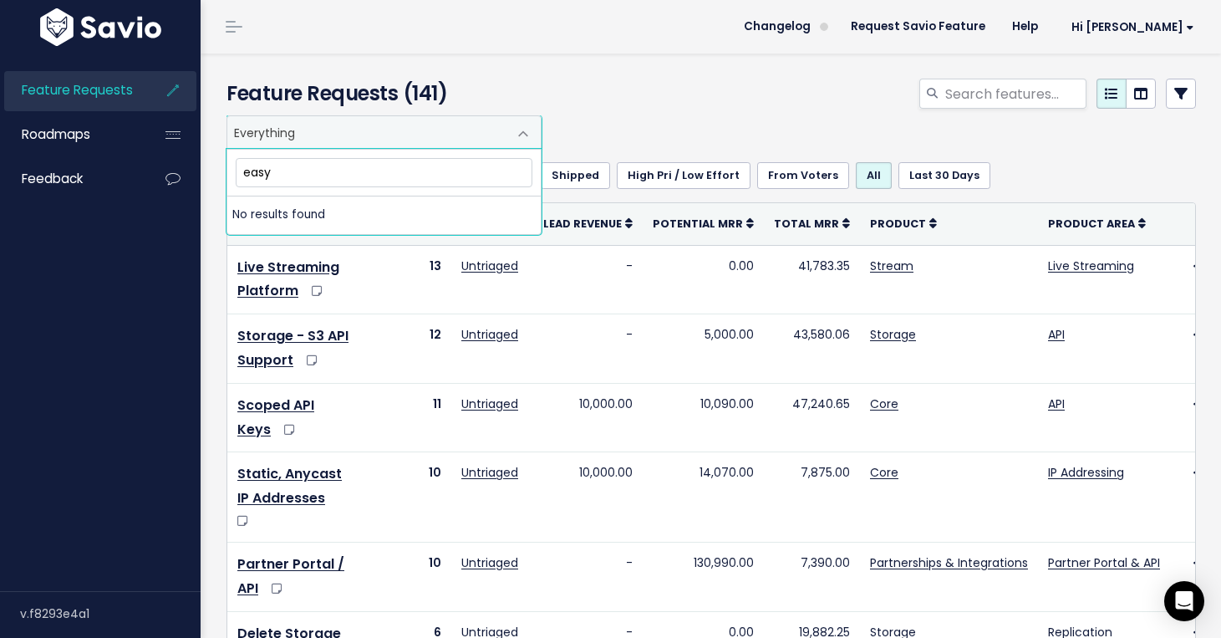
type input "easy"
click at [624, 110] on div at bounding box center [878, 97] width 664 height 37
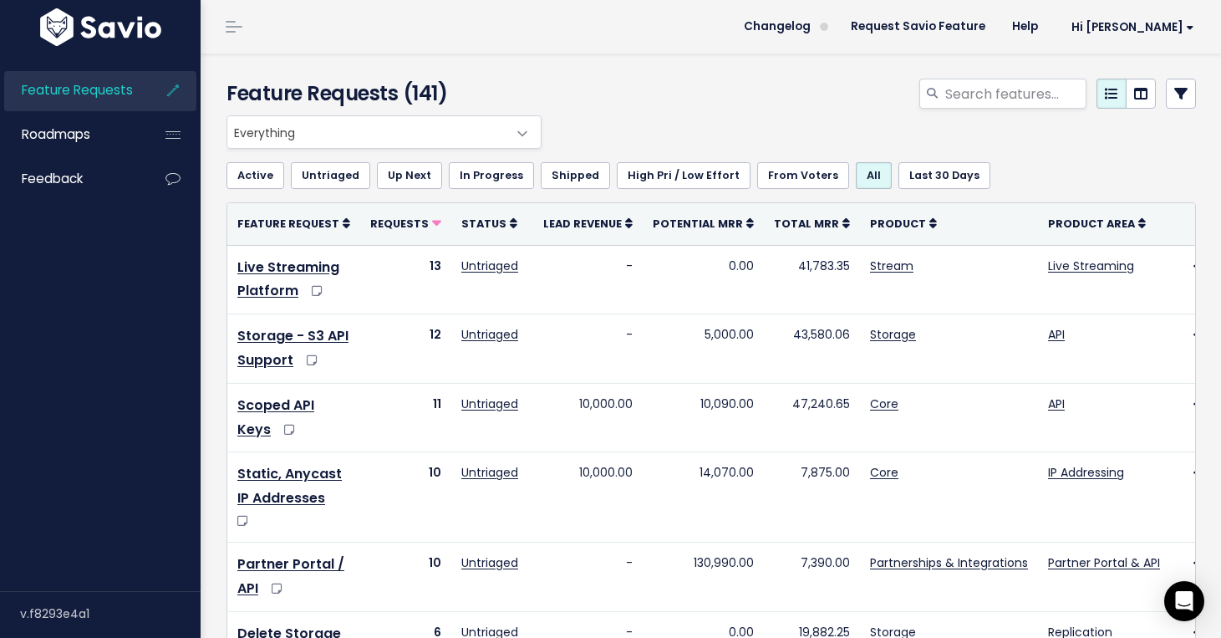
click at [444, 135] on span "Everything" at bounding box center [367, 132] width 280 height 32
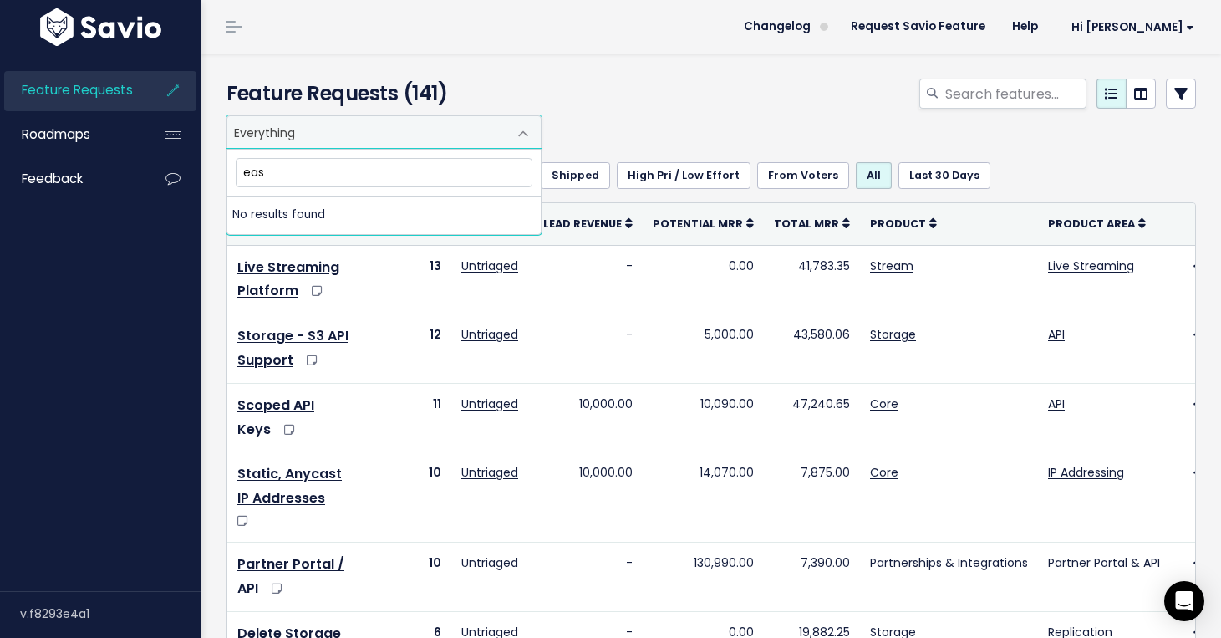
type input "easy"
click at [797, 126] on div "Everything Any Product: Any Product Area Any Product: No Product Area No Produc…" at bounding box center [707, 131] width 970 height 33
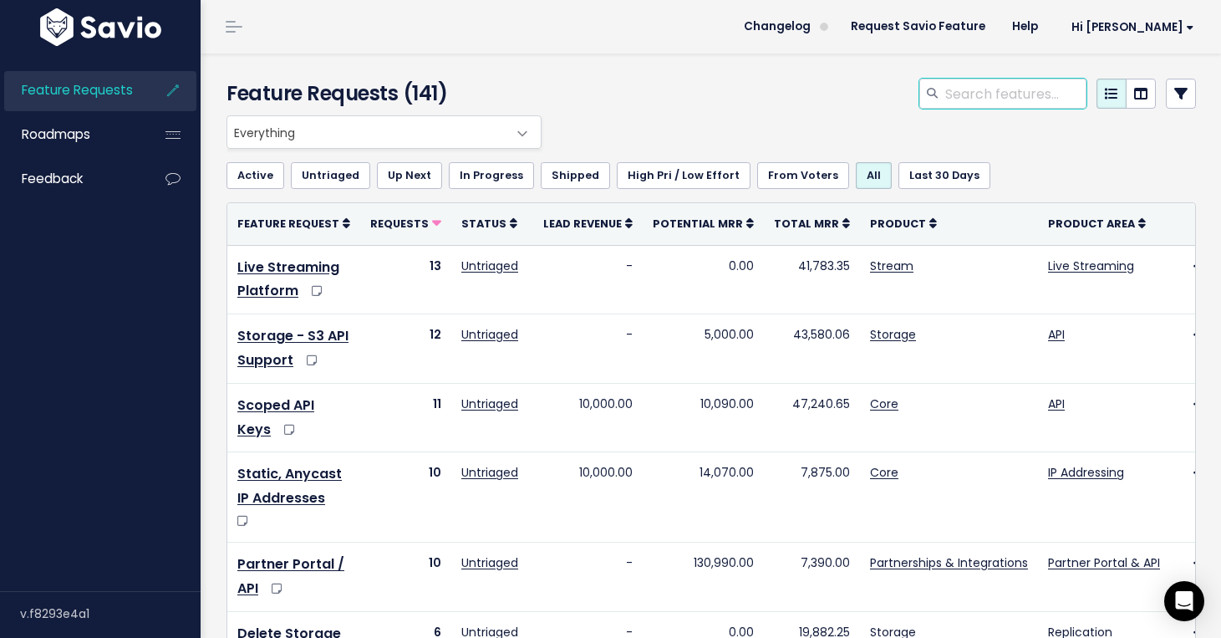
click at [1032, 95] on input "search" at bounding box center [1015, 94] width 143 height 30
click at [1177, 87] on icon at bounding box center [1180, 93] width 13 height 13
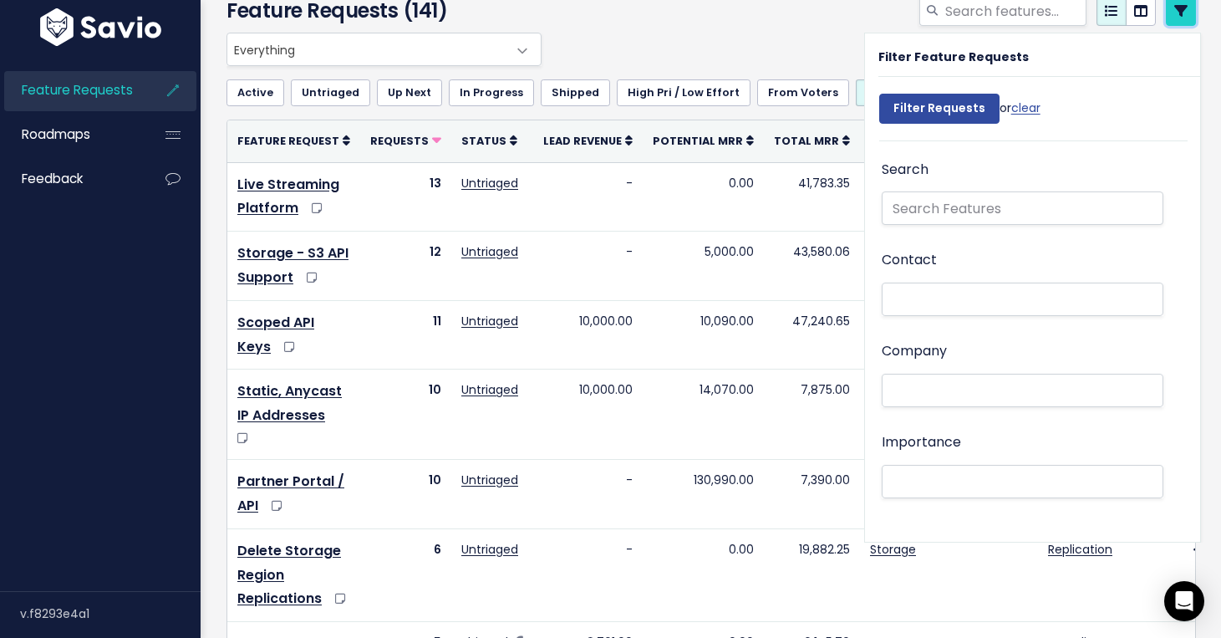
scroll to position [69, 0]
click at [1009, 317] on li at bounding box center [1019, 322] width 264 height 18
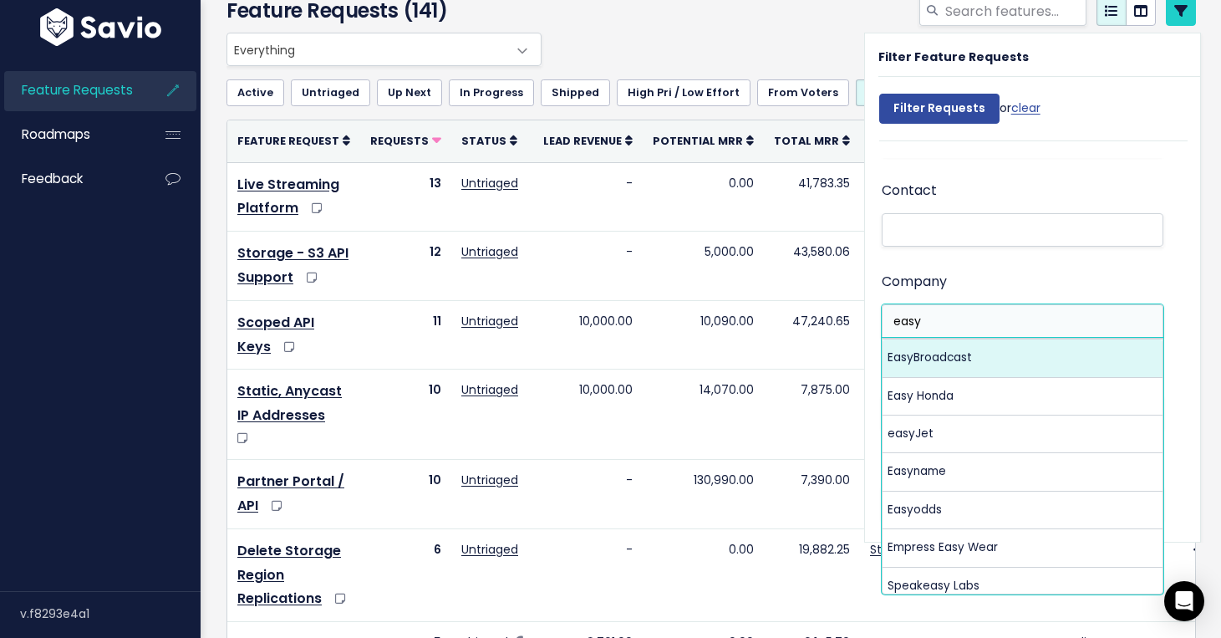
type input "easy"
select select "13806328"
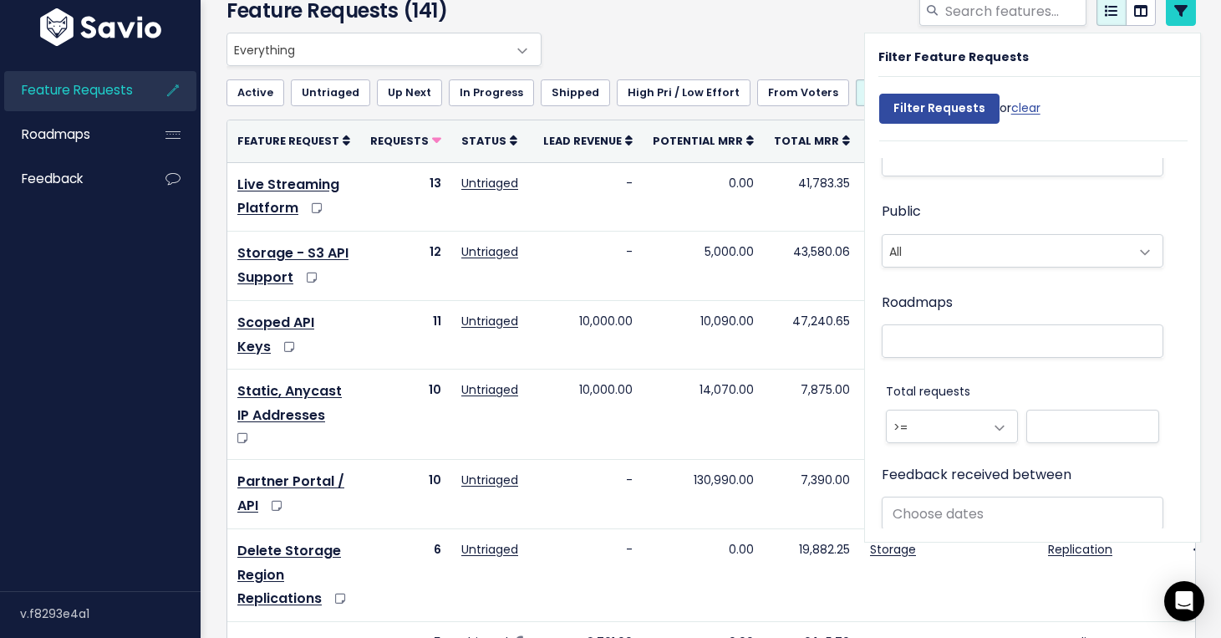
scroll to position [0, 0]
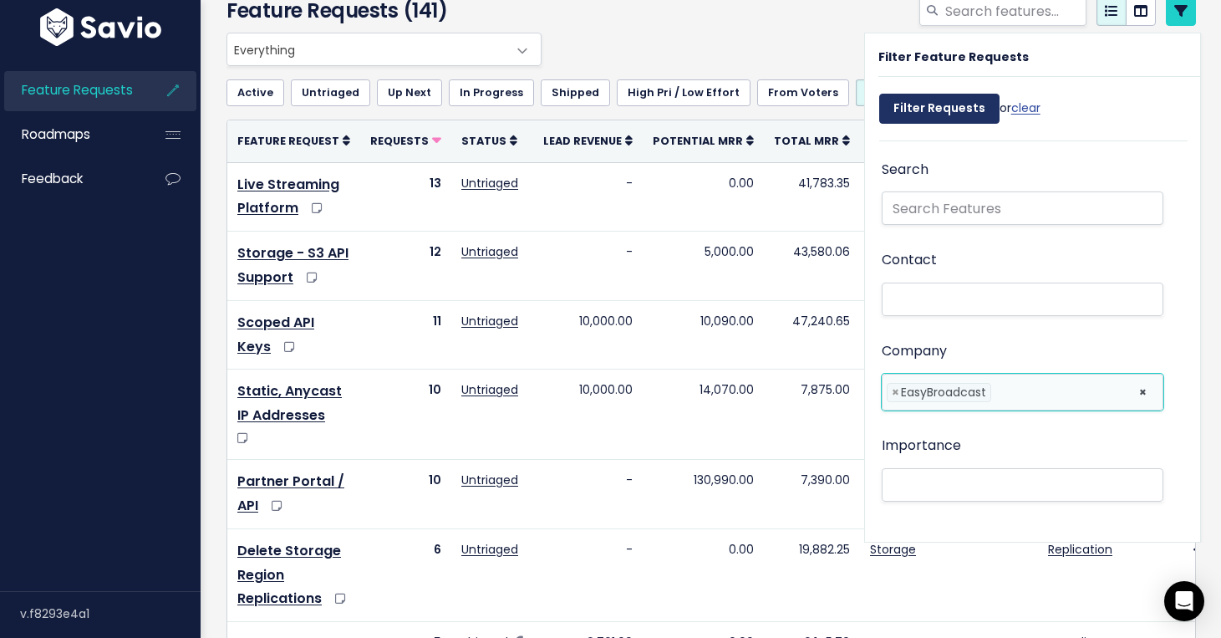
click at [947, 107] on input "Filter Requests" at bounding box center [939, 109] width 120 height 30
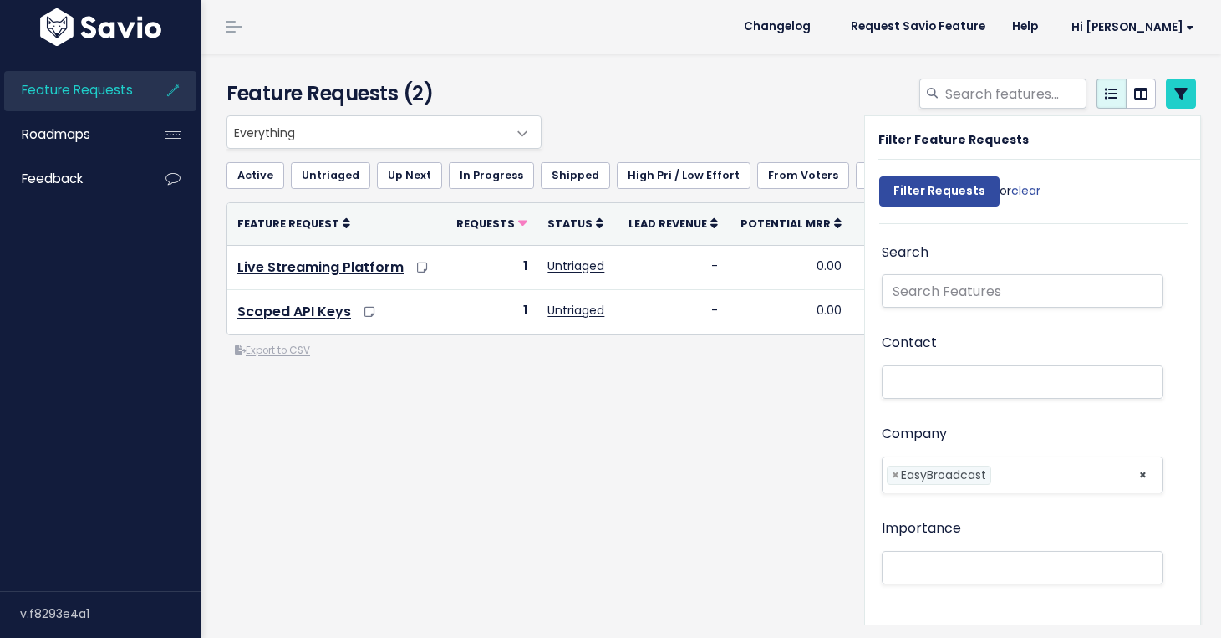
select select
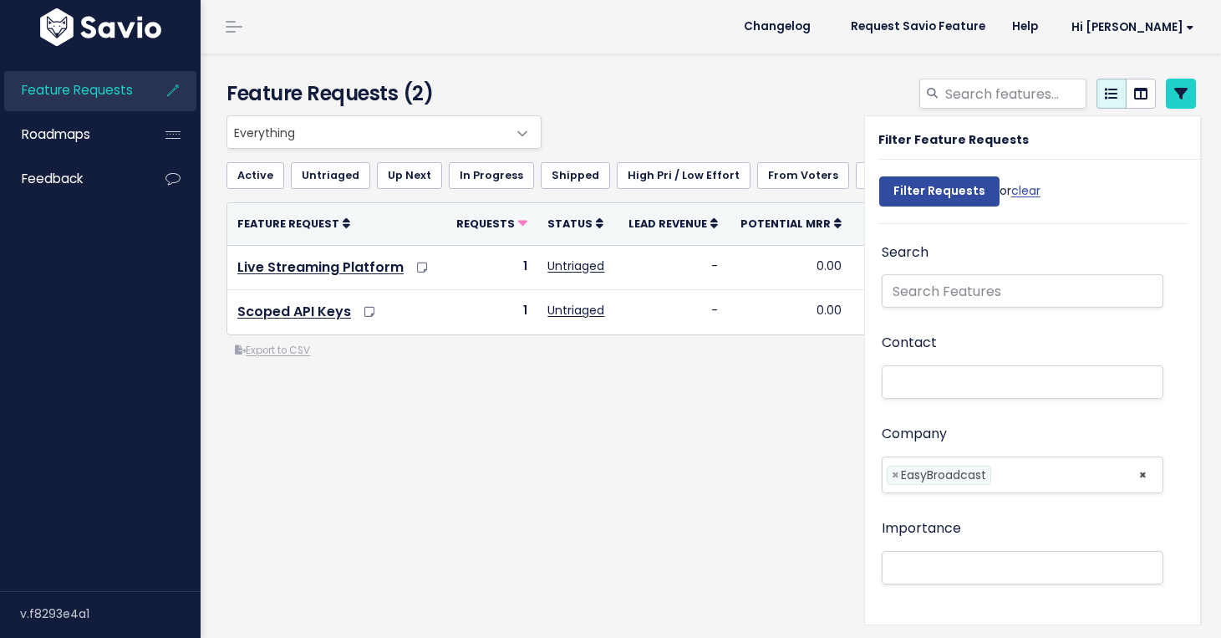
select select
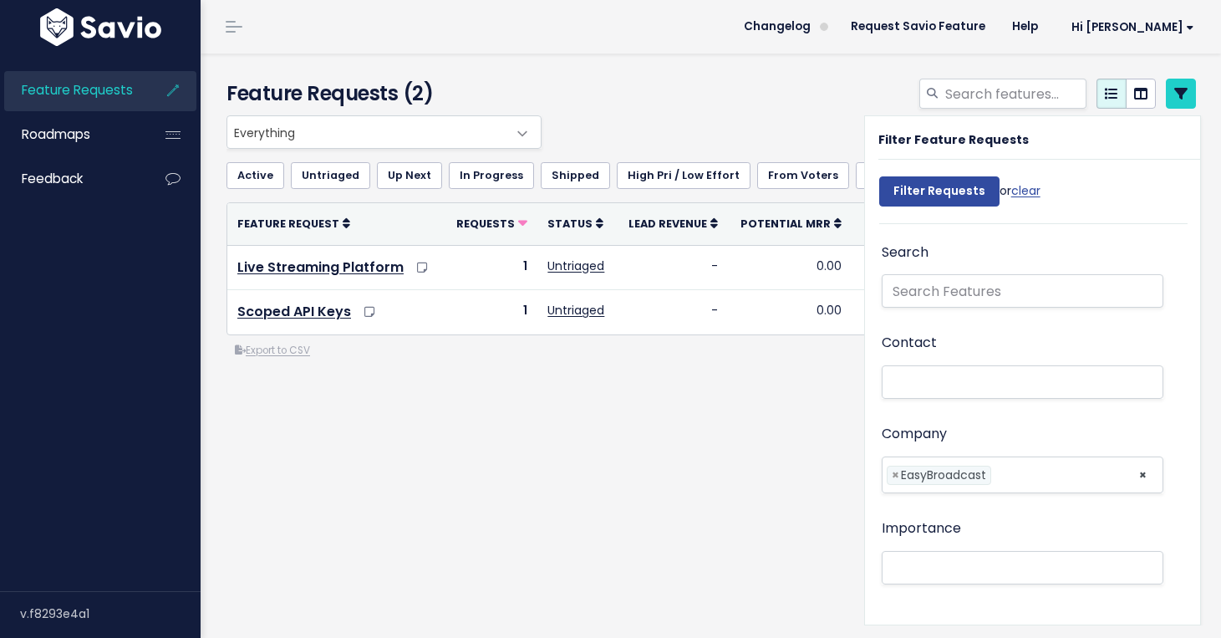
click at [605, 421] on div "Everything Any Product: Any Product Area Any Product: No Product Area No Produc…" at bounding box center [711, 304] width 995 height 379
click at [1185, 87] on icon at bounding box center [1180, 93] width 13 height 13
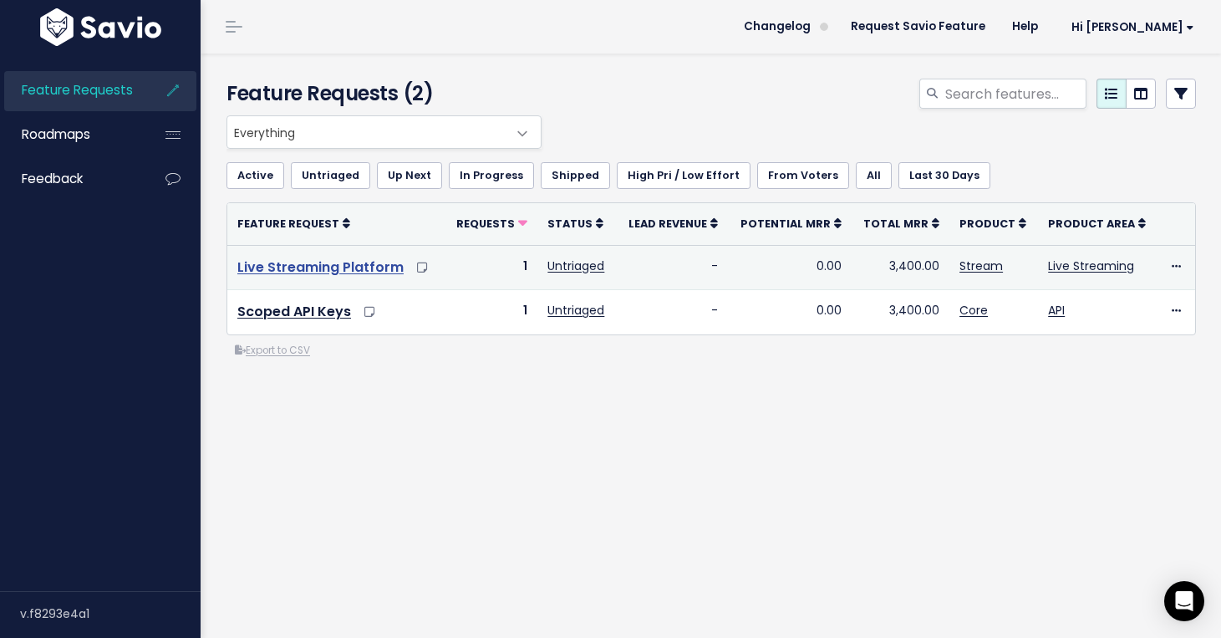
click at [351, 271] on link "Live Streaming Platform" at bounding box center [320, 266] width 166 height 19
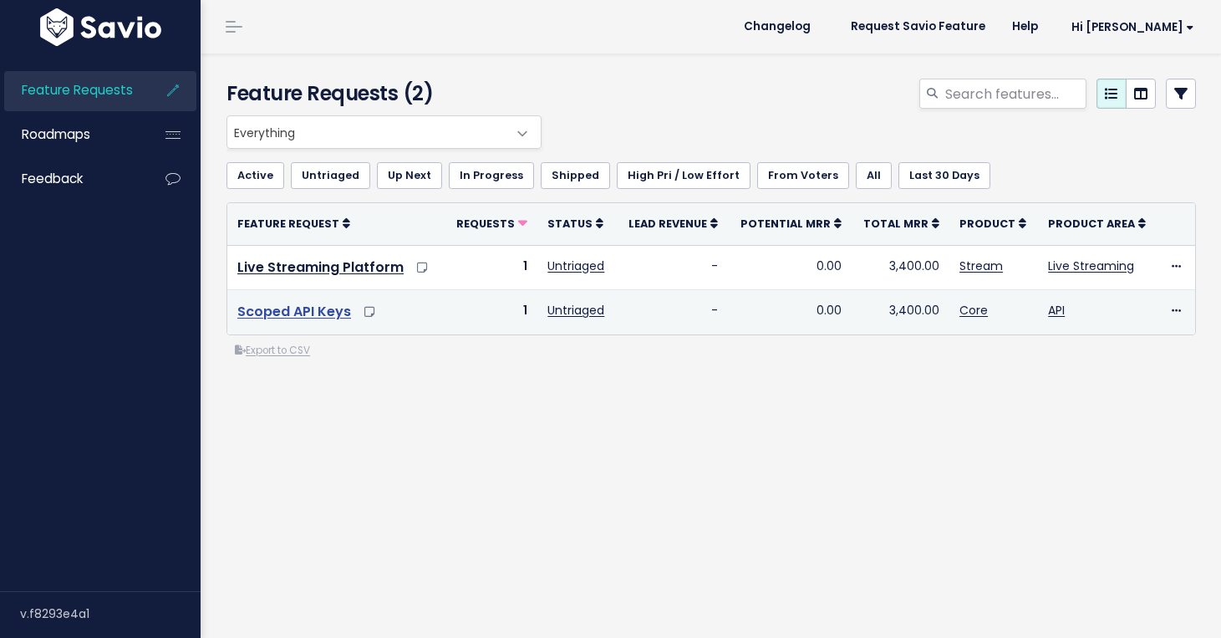
click at [289, 308] on link "Scoped API Keys" at bounding box center [294, 311] width 114 height 19
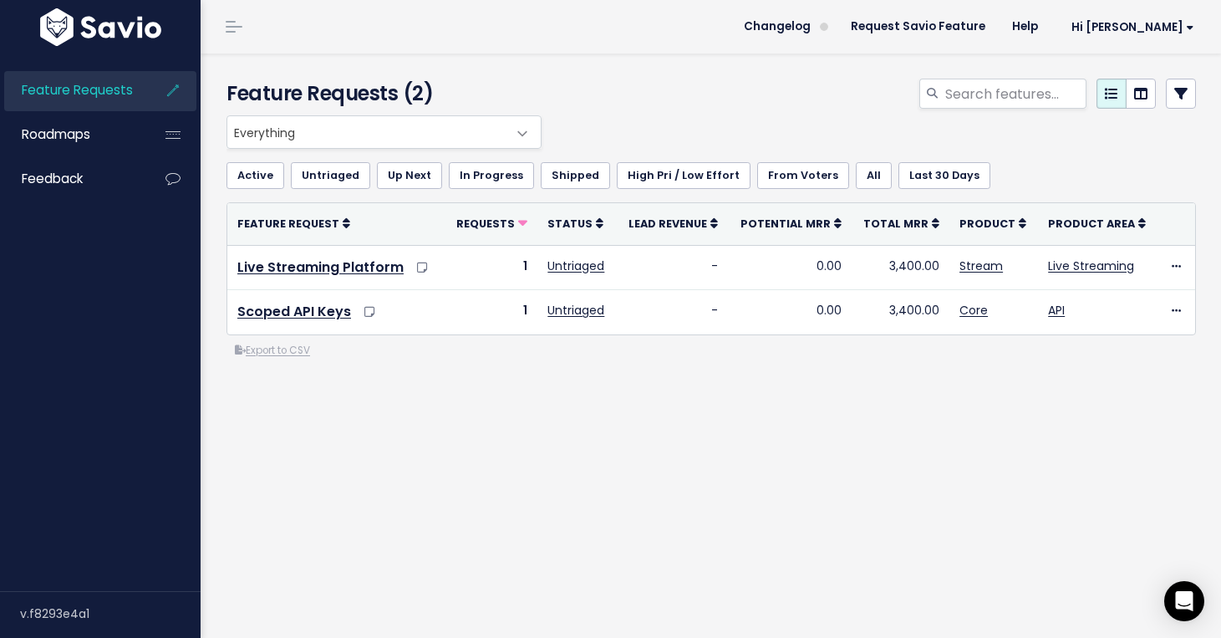
click at [1188, 89] on link at bounding box center [1181, 94] width 30 height 30
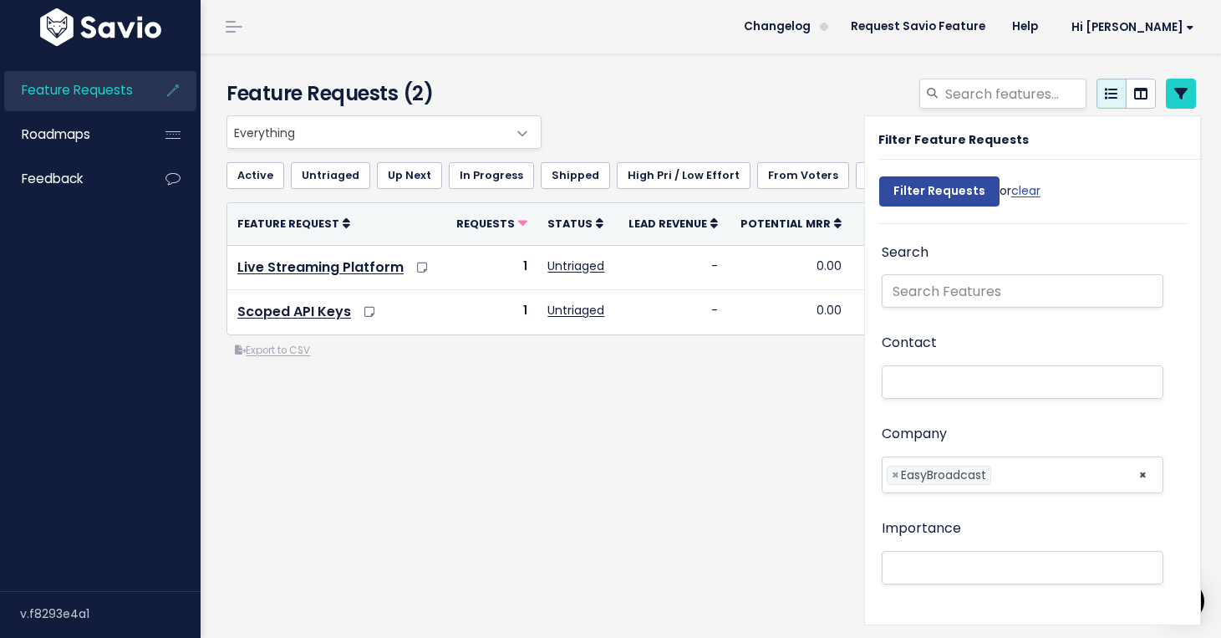
select select
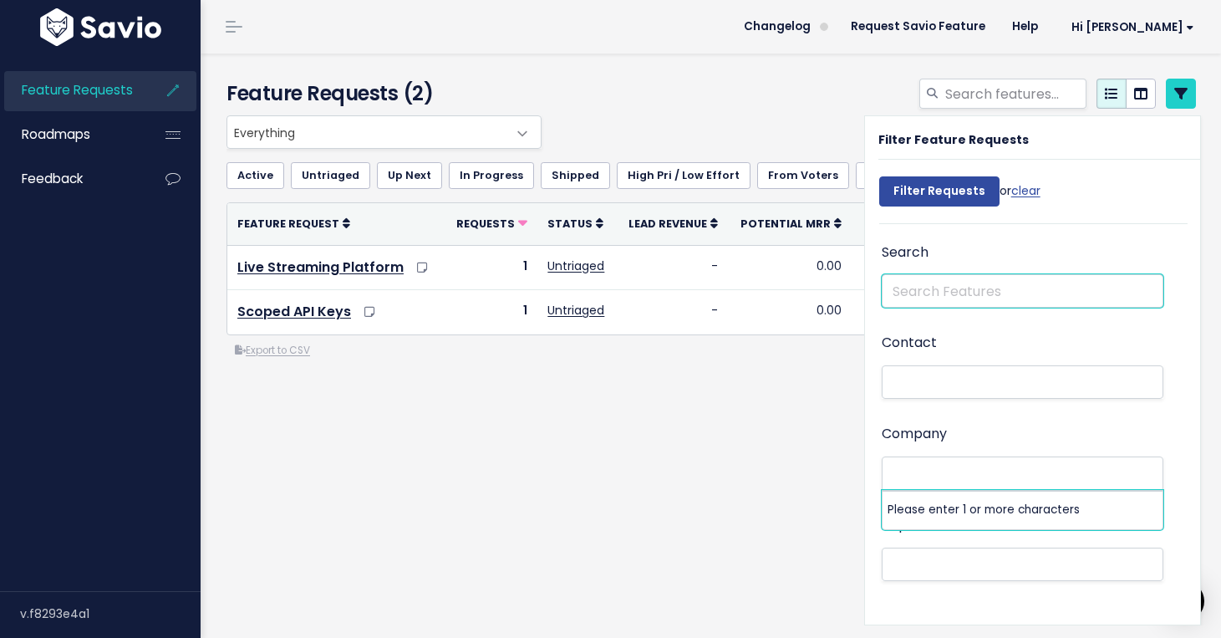
click at [956, 296] on input "text" at bounding box center [1023, 290] width 282 height 33
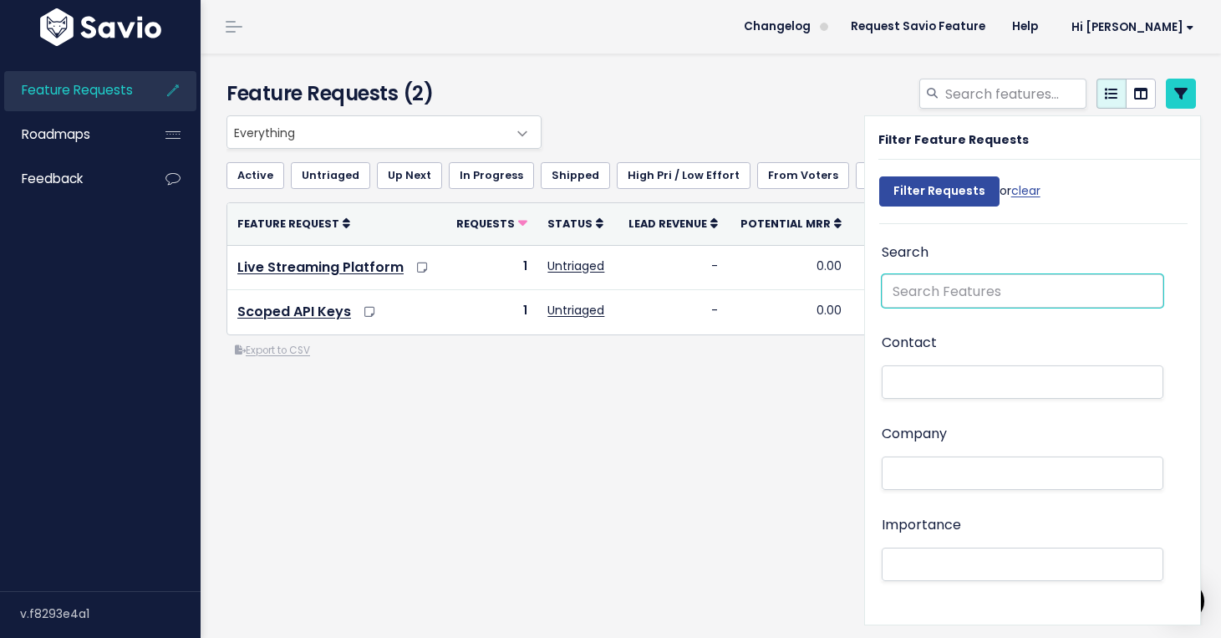
paste input "bandwidth statistics"
type input "bandwidth statistics"
click at [879, 176] on input "Filter Requests" at bounding box center [939, 191] width 120 height 30
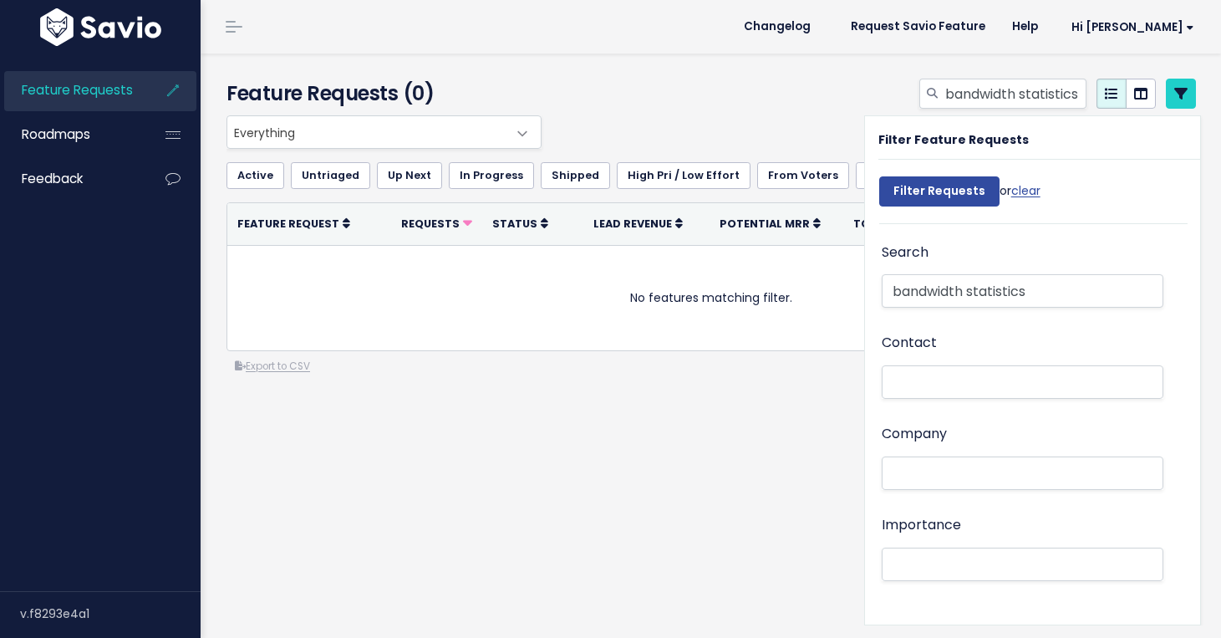
select select
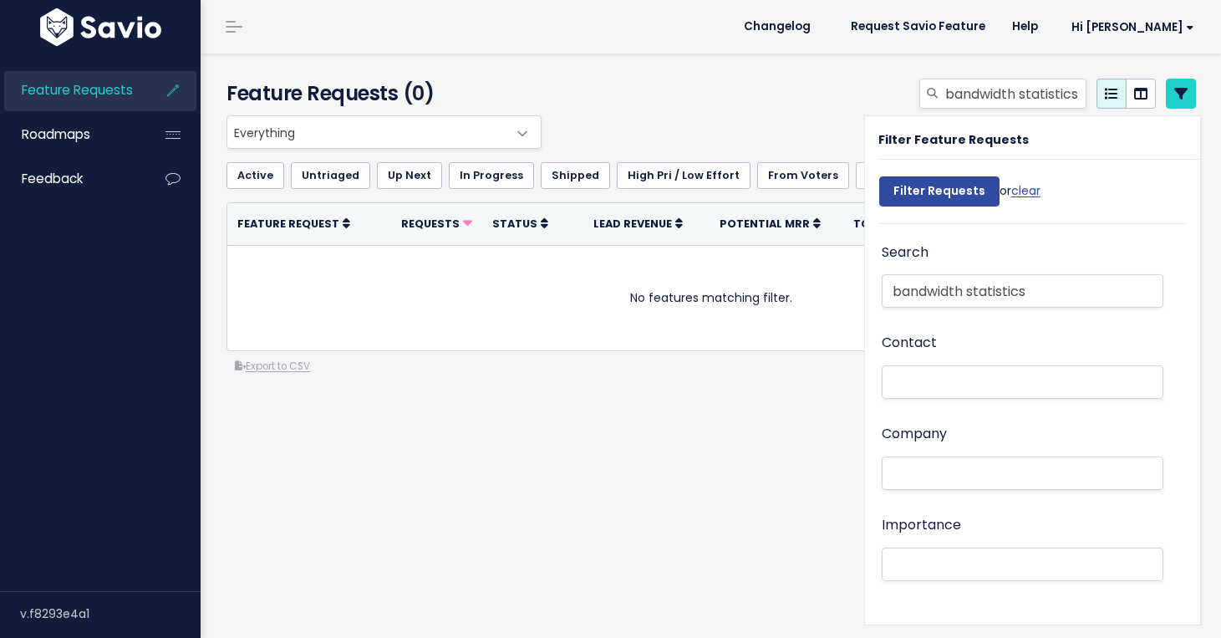
select select
